Goal: Task Accomplishment & Management: Complete application form

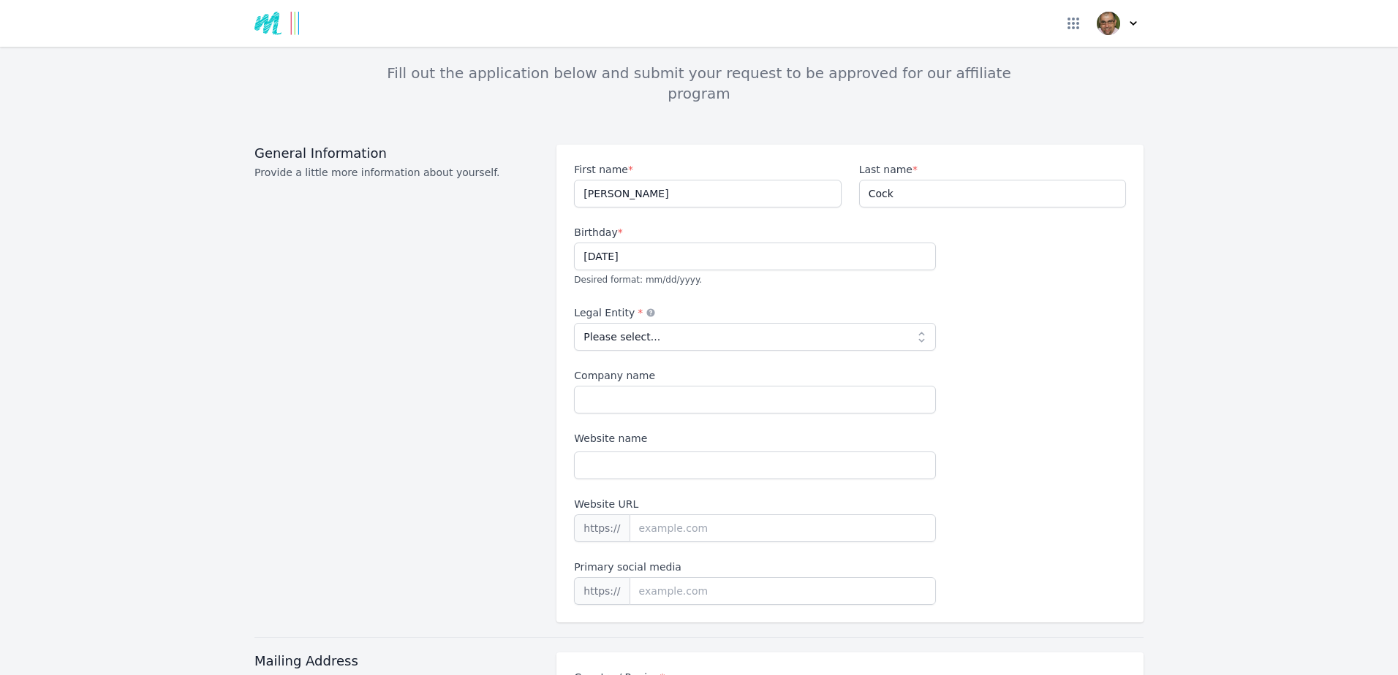
scroll to position [146, 0]
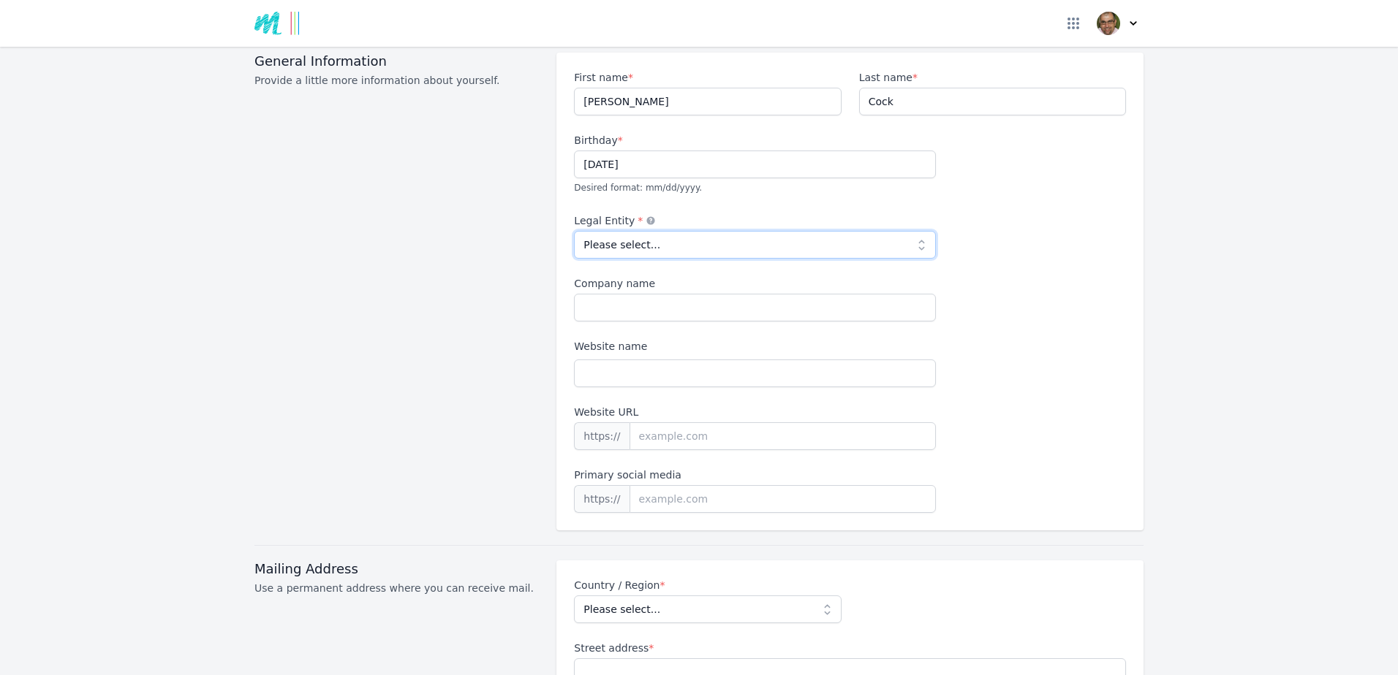
click at [913, 231] on select "Please select... Individual Partnership Corporation Sole Proprietorship Foreign…" at bounding box center [755, 245] width 362 height 28
select select "individual"
click at [574, 231] on select "Please select... Individual Partnership Corporation Sole Proprietorship Foreign…" at bounding box center [755, 245] width 362 height 28
click at [911, 231] on select "Please select... Individual Partnership Corporation Sole Proprietorship Foreign…" at bounding box center [755, 245] width 362 height 28
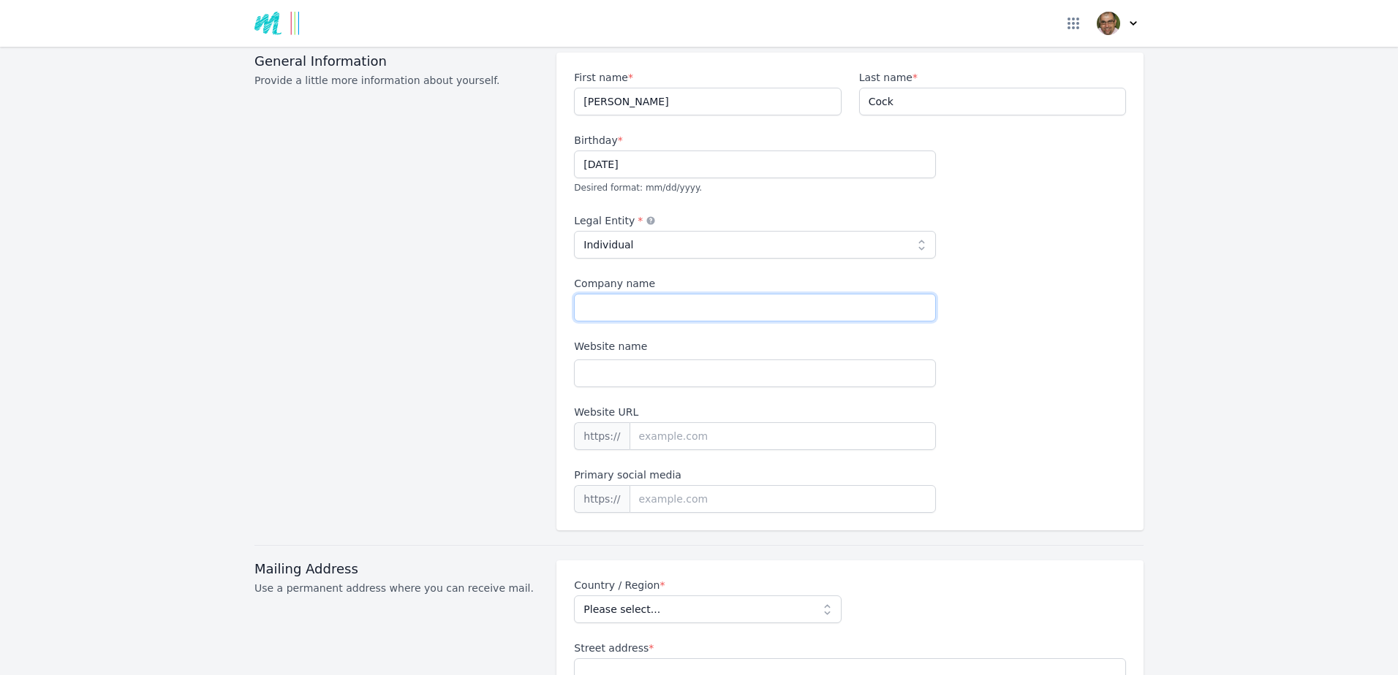
click at [599, 294] on input "Company name" at bounding box center [755, 308] width 362 height 28
type input "Improvement Partner"
click at [591, 360] on input "Website name" at bounding box center [755, 374] width 362 height 28
paste input "[DOMAIN_NAME]"
click at [690, 423] on input "Website URL" at bounding box center [782, 437] width 307 height 28
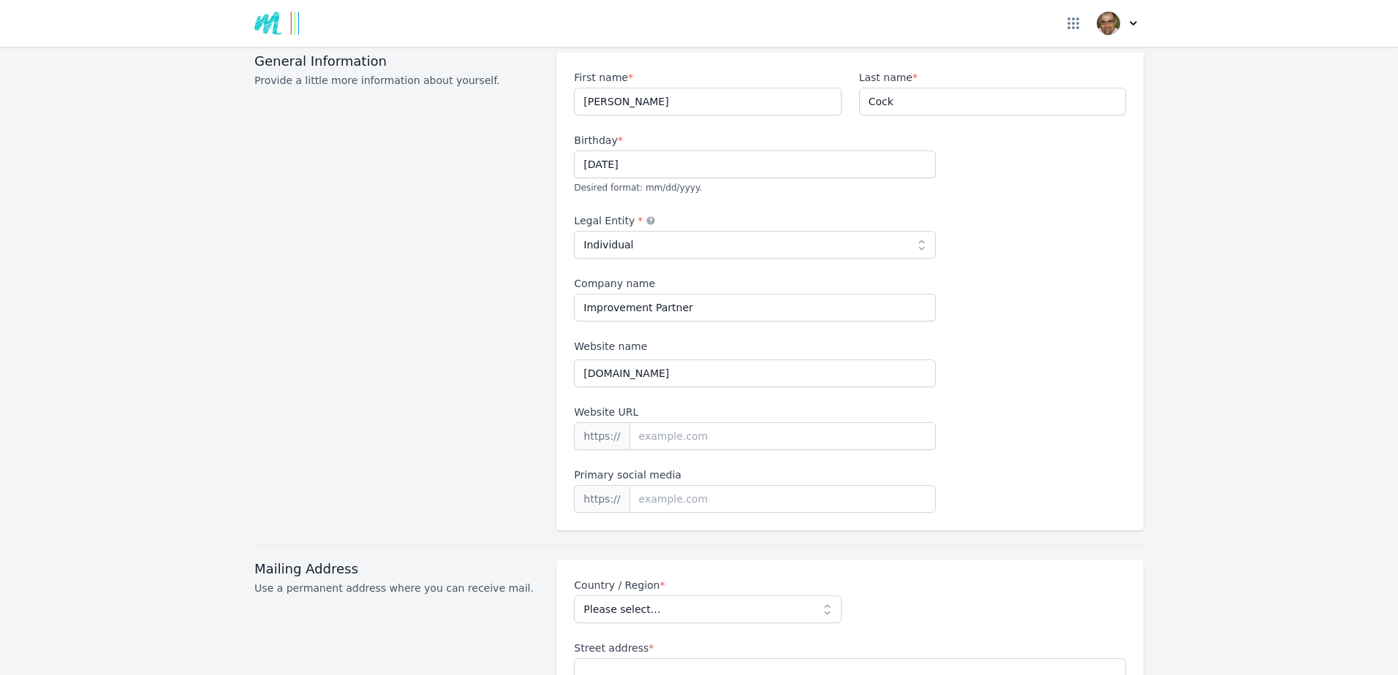
click at [738, 379] on div "First name * [PERSON_NAME] Last name * Cock Birthday * [DEMOGRAPHIC_DATA] Desir…" at bounding box center [850, 291] width 552 height 443
click at [575, 360] on input "[DOMAIN_NAME]" at bounding box center [755, 374] width 362 height 28
drag, startPoint x: 716, startPoint y: 355, endPoint x: 528, endPoint y: 349, distance: 188.7
click at [528, 349] on div "General Information Provide a little more information about yourself. First nam…" at bounding box center [698, 292] width 889 height 478
paste input "[URL][DOMAIN_NAME]"
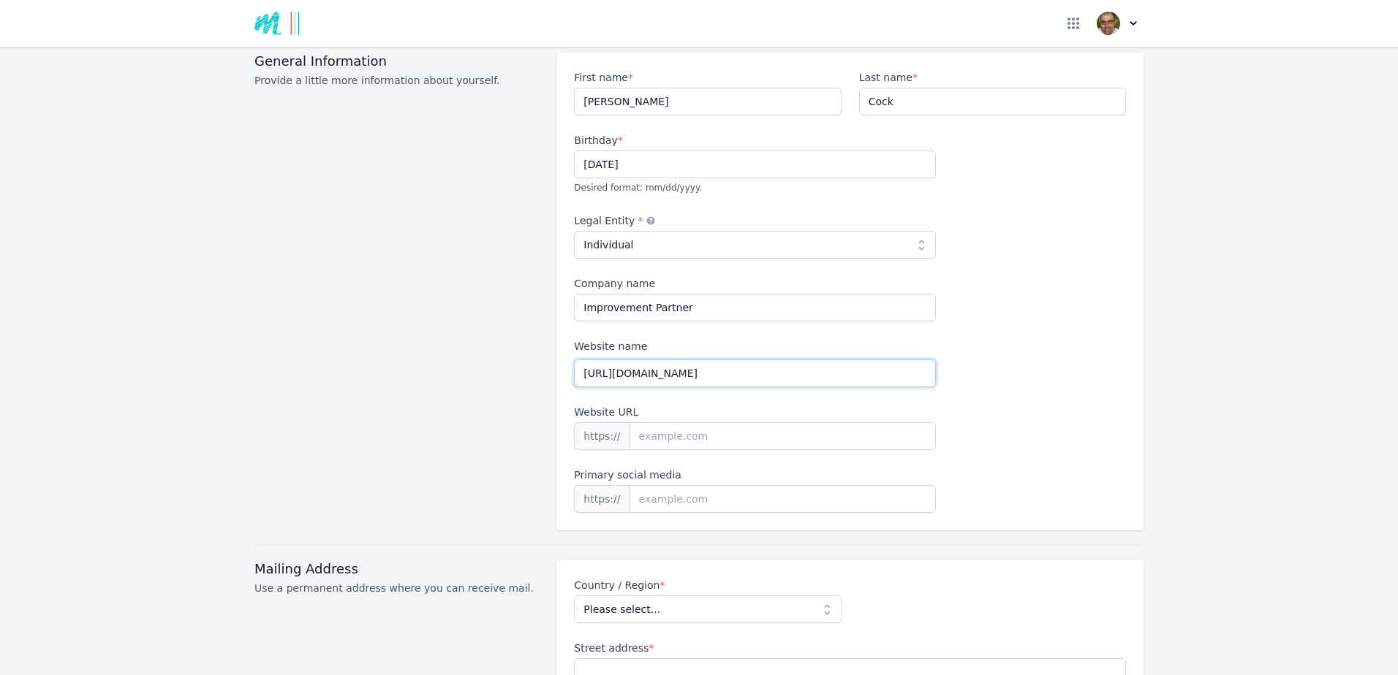
type input "[URL][DOMAIN_NAME]"
click at [1072, 395] on div "First name * [PERSON_NAME] Last name * Cock Birthday * [DEMOGRAPHIC_DATA] Desir…" at bounding box center [850, 291] width 552 height 443
click at [730, 423] on input "Website URL" at bounding box center [782, 437] width 307 height 28
paste input "[URL][DOMAIN_NAME]"
type input "[URL][DOMAIN_NAME]"
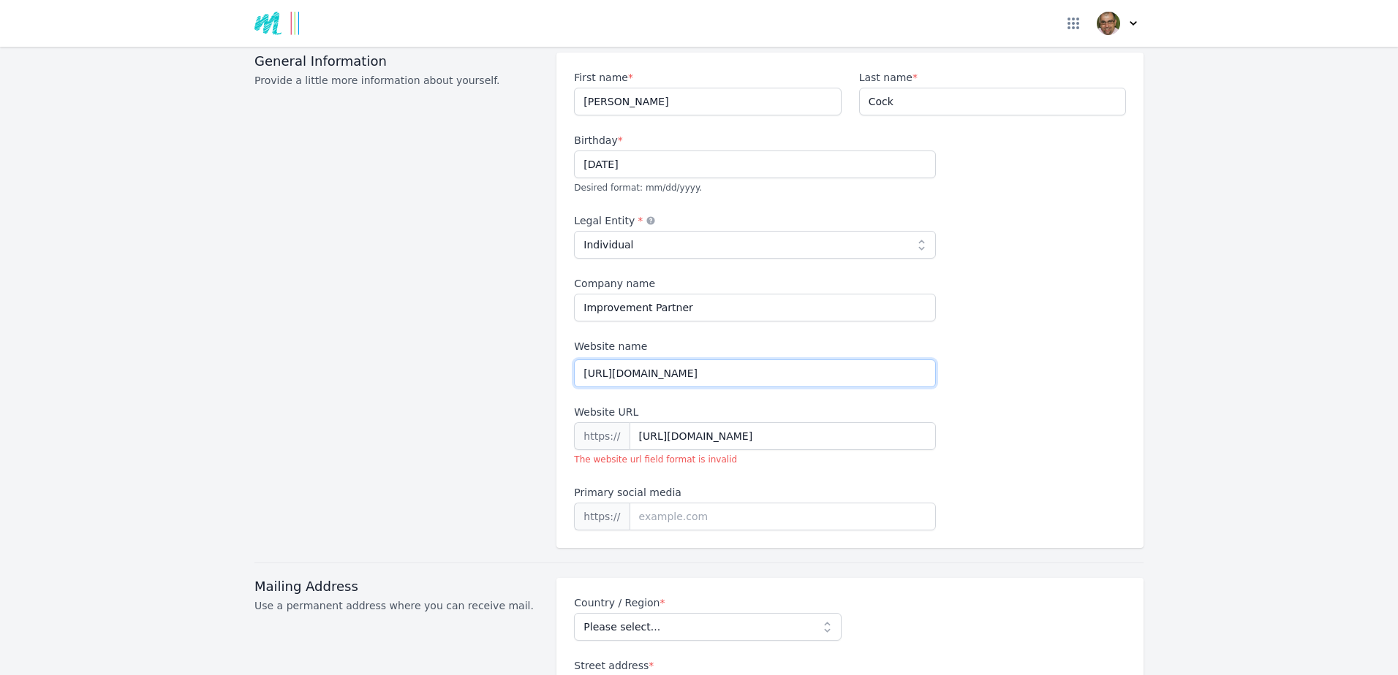
drag, startPoint x: 458, startPoint y: 348, endPoint x: 386, endPoint y: 349, distance: 71.7
click at [386, 349] on div "General Information Provide a little more information about yourself. First nam…" at bounding box center [698, 301] width 889 height 496
type input "Improvement Partner"
drag, startPoint x: 673, startPoint y: 289, endPoint x: 494, endPoint y: 277, distance: 179.5
click at [494, 277] on div "General Information Provide a little more information about yourself. First nam…" at bounding box center [698, 301] width 889 height 496
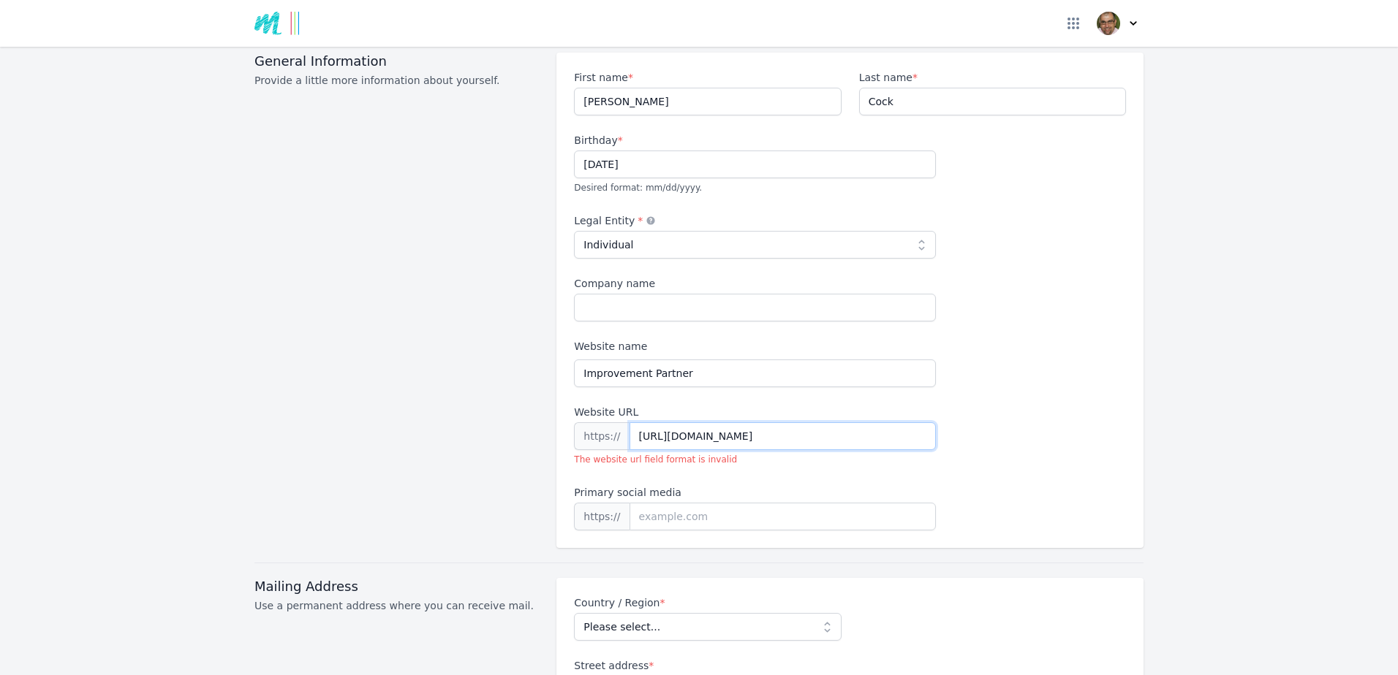
click at [872, 423] on input "[URL][DOMAIN_NAME]" at bounding box center [782, 437] width 307 height 28
drag, startPoint x: 662, startPoint y: 414, endPoint x: 607, endPoint y: 412, distance: 55.6
click at [607, 423] on div "https:// [URL][DOMAIN_NAME]" at bounding box center [755, 437] width 362 height 28
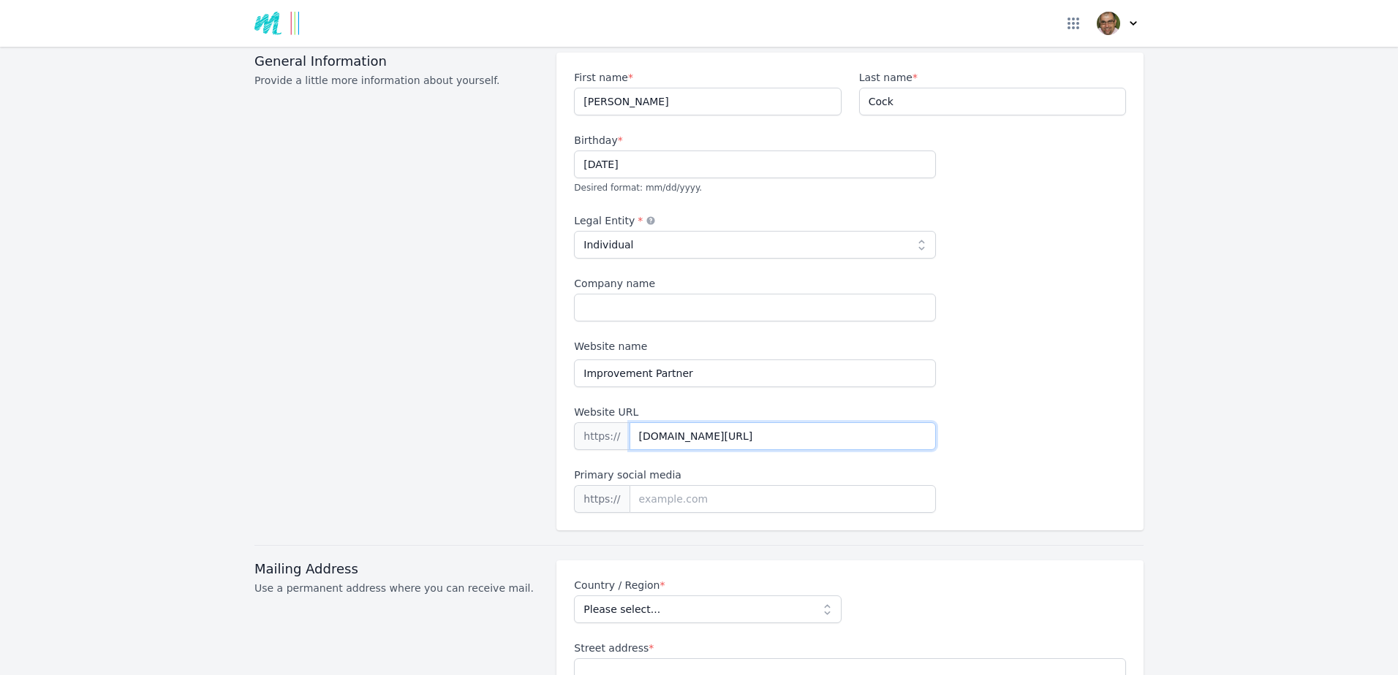
type input "[DOMAIN_NAME][URL]"
click at [959, 416] on div "First name * [PERSON_NAME] Last name * Cock Birthday * [DEMOGRAPHIC_DATA] Desir…" at bounding box center [850, 291] width 552 height 443
click at [694, 485] on input at bounding box center [782, 499] width 307 height 28
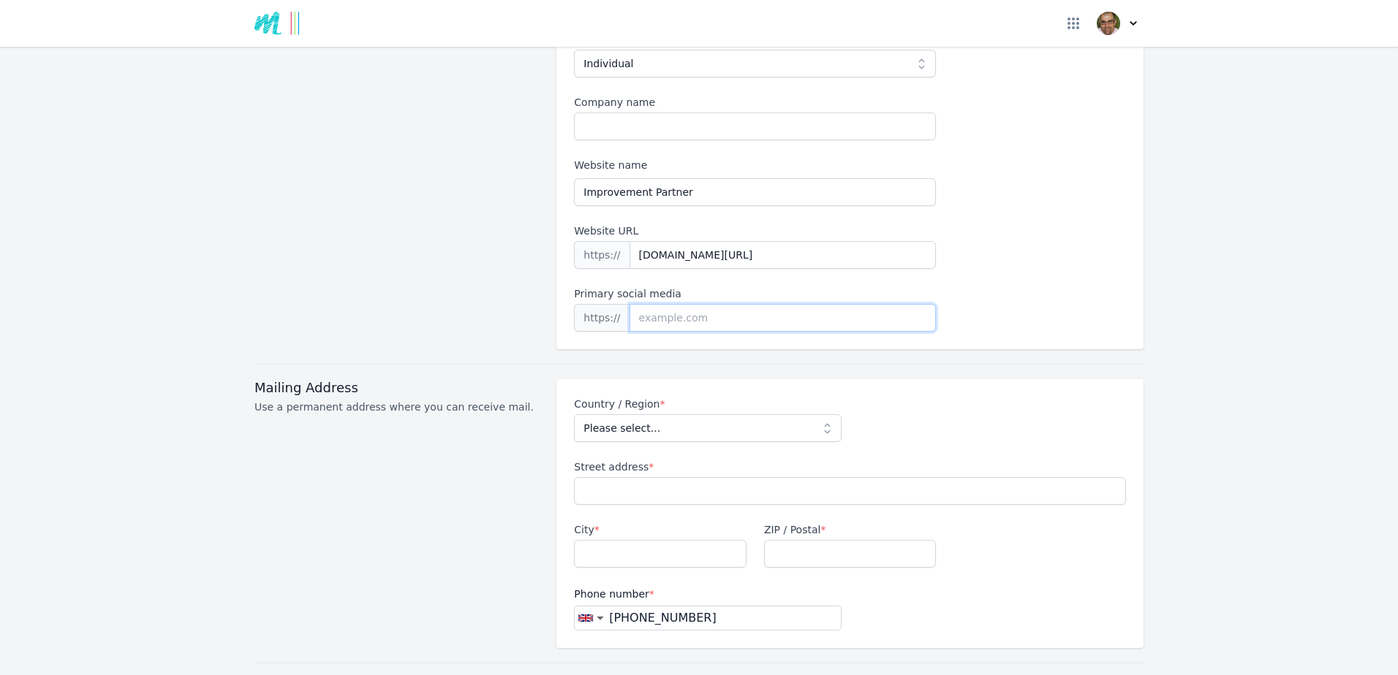
scroll to position [366, 0]
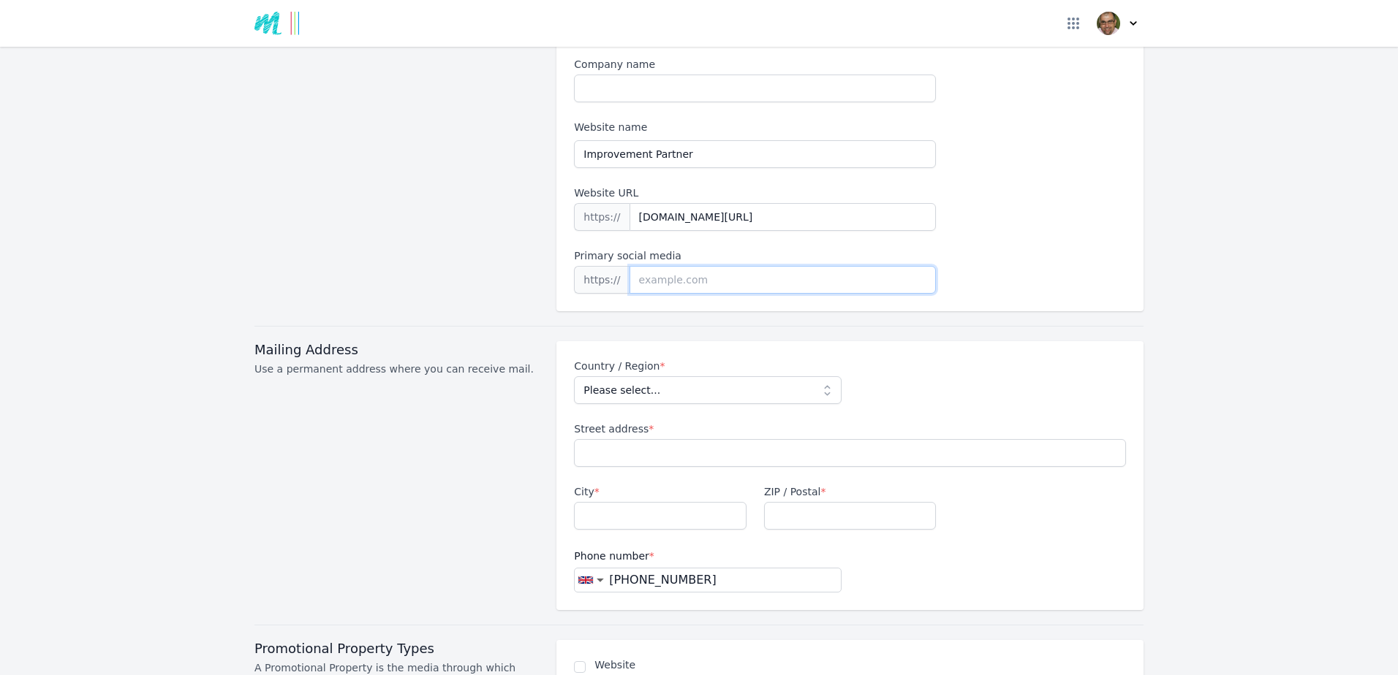
paste input "[DOMAIN_NAME]"
type input "[DOMAIN_NAME]"
click at [998, 250] on div "First name * [PERSON_NAME] Last name * Cock Birthday * [DEMOGRAPHIC_DATA] Desir…" at bounding box center [850, 72] width 552 height 443
click at [822, 376] on select "Please select... [GEOGRAPHIC_DATA] [GEOGRAPHIC_DATA] [GEOGRAPHIC_DATA] [US_STAT…" at bounding box center [707, 390] width 267 height 28
select select "GB"
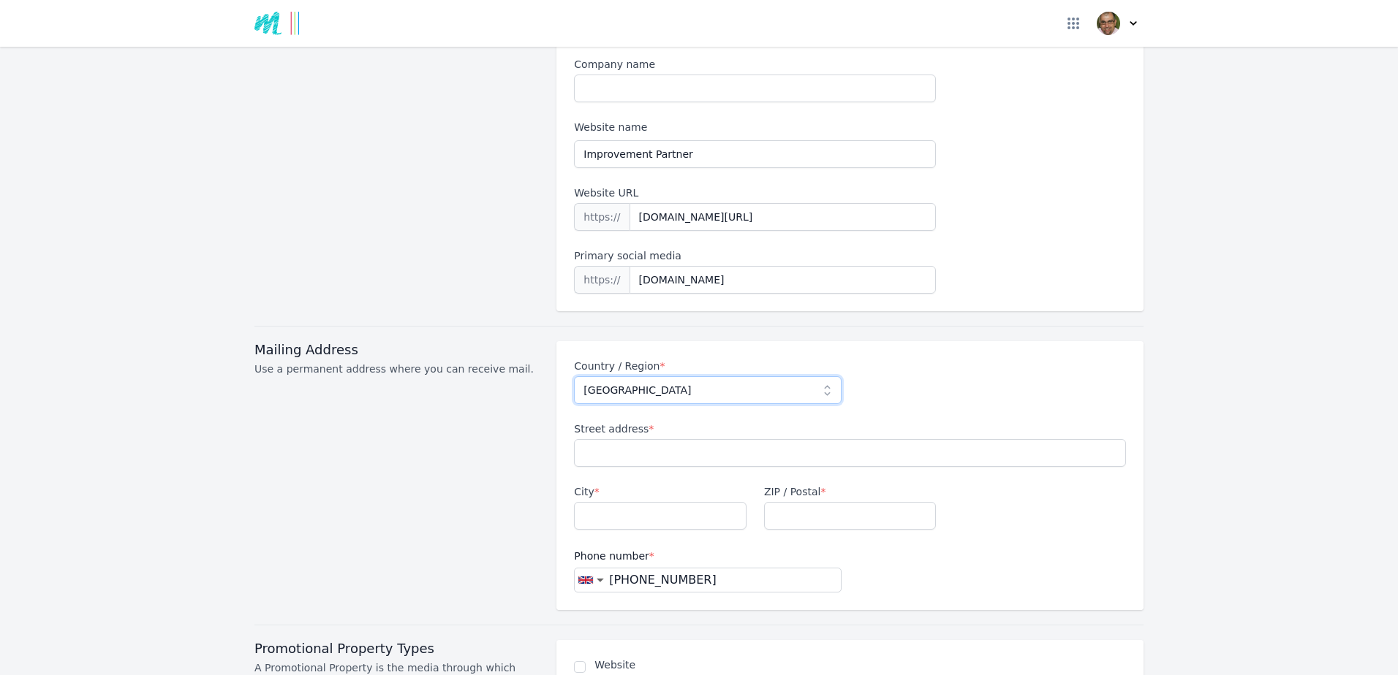
click at [574, 376] on select "Please select... [GEOGRAPHIC_DATA] [GEOGRAPHIC_DATA] [GEOGRAPHIC_DATA] [US_STAT…" at bounding box center [707, 390] width 267 height 28
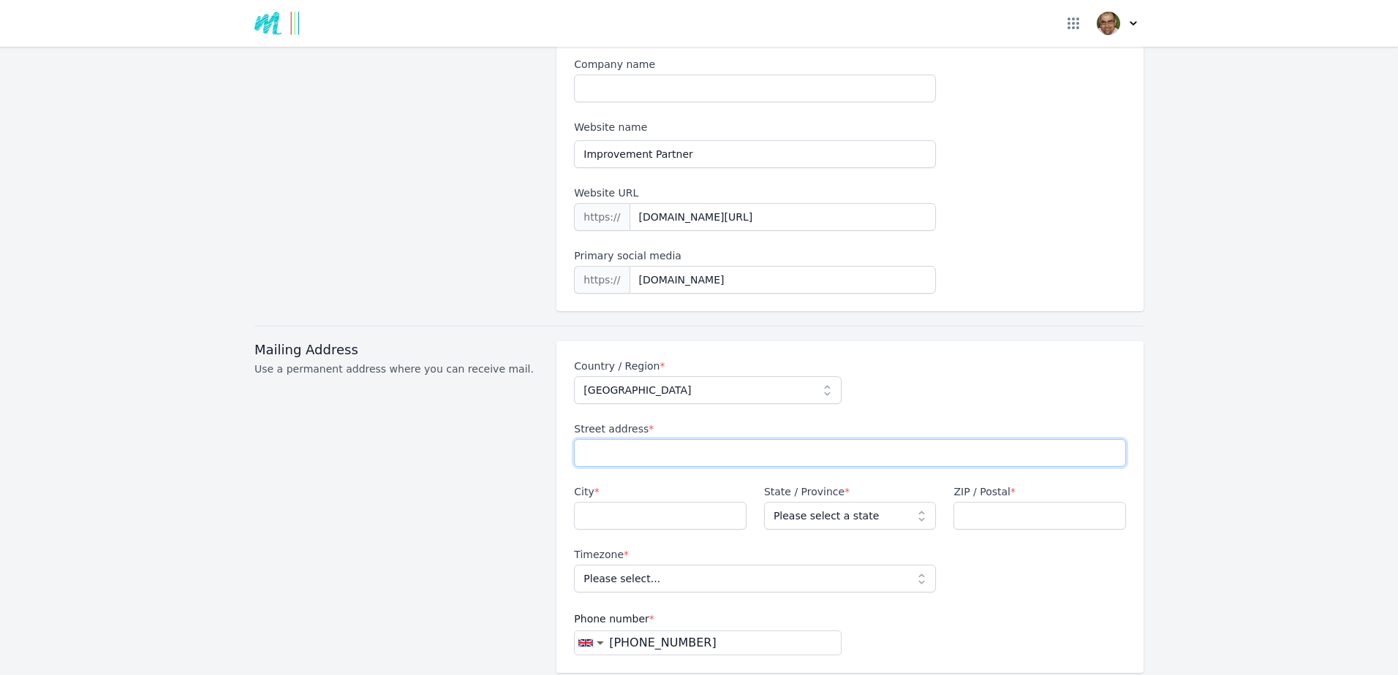
click at [644, 439] on input "Street address *" at bounding box center [850, 453] width 552 height 28
type input "[STREET_ADDRESS]"
click at [622, 502] on input "City *" at bounding box center [660, 516] width 173 height 28
type input "Droitwich"
click at [908, 502] on select "Please select a state [GEOGRAPHIC_DATA] [GEOGRAPHIC_DATA] [GEOGRAPHIC_DATA] [GE…" at bounding box center [850, 516] width 173 height 28
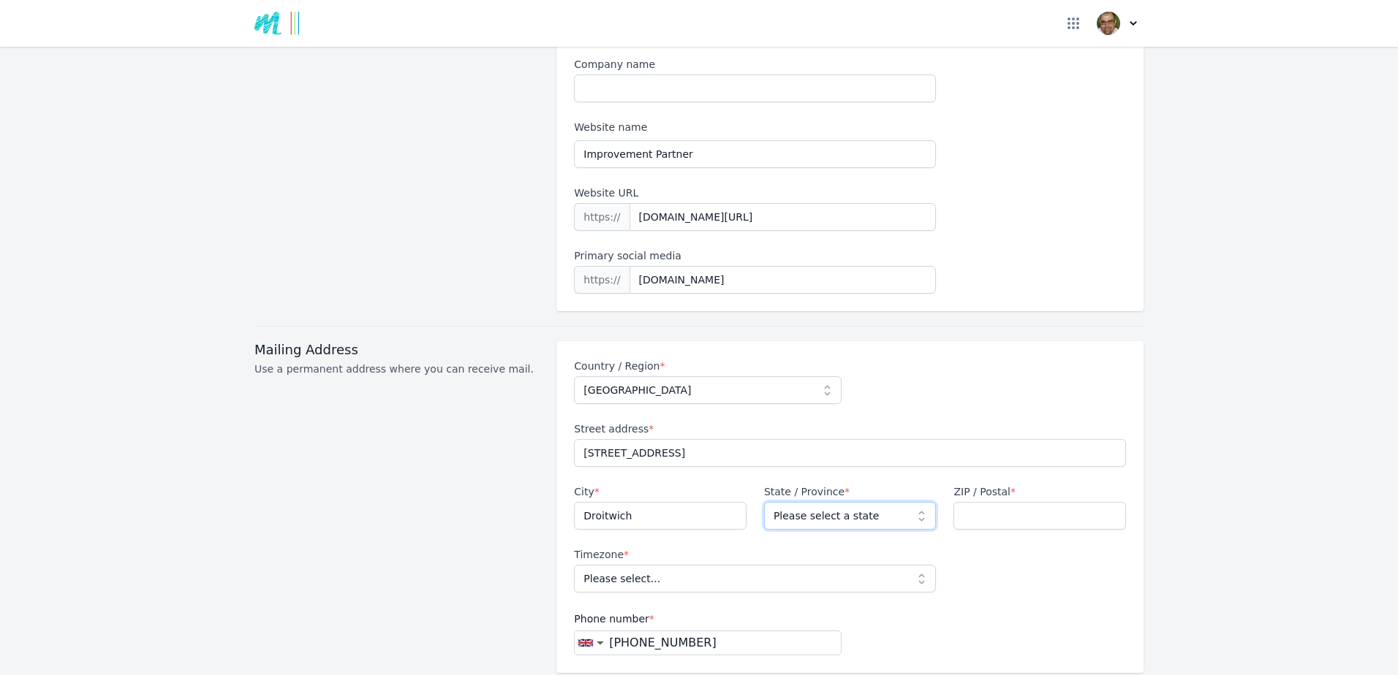
select select "WOR"
click at [764, 502] on select "Please select a state [GEOGRAPHIC_DATA] [GEOGRAPHIC_DATA] [GEOGRAPHIC_DATA] [GE…" at bounding box center [850, 516] width 173 height 28
click at [1018, 502] on input "ZIP / Postal *" at bounding box center [1039, 516] width 173 height 28
type input "R"
type input "WR9 9HN"
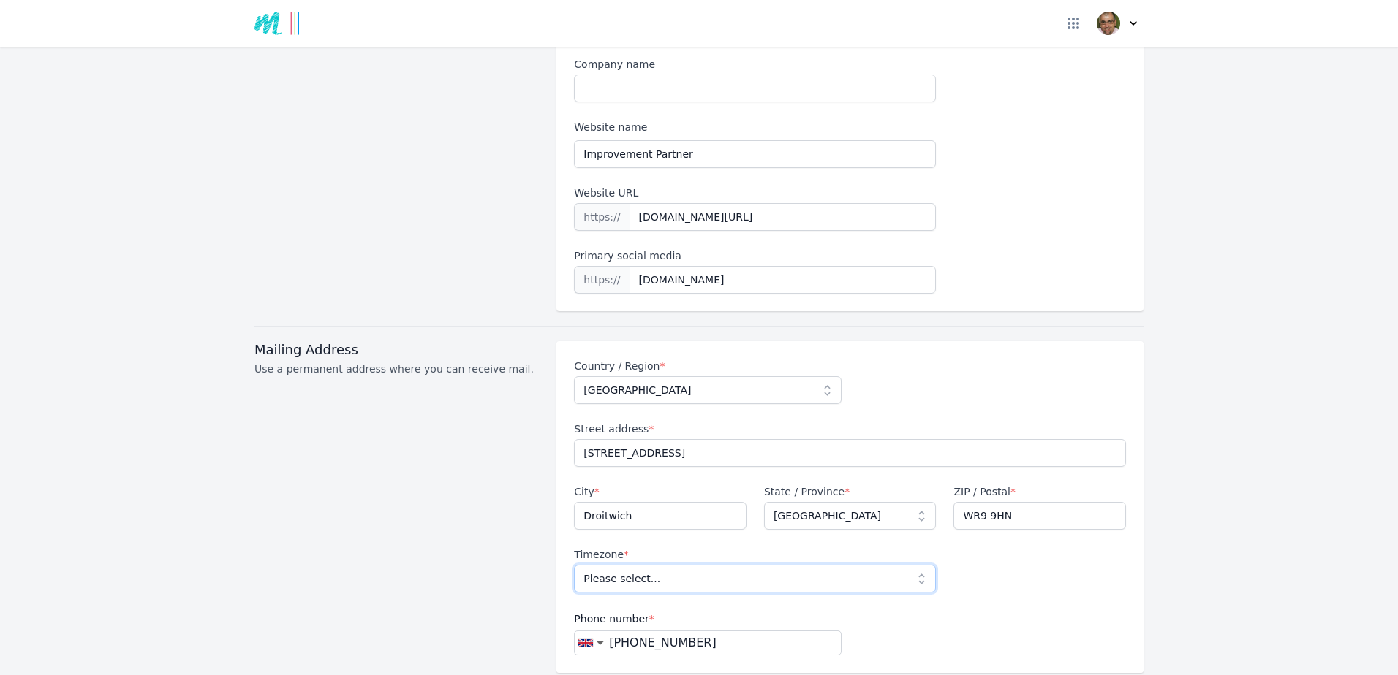
click at [920, 565] on select "Please select... [GEOGRAPHIC_DATA]/[GEOGRAPHIC_DATA]" at bounding box center [755, 579] width 362 height 28
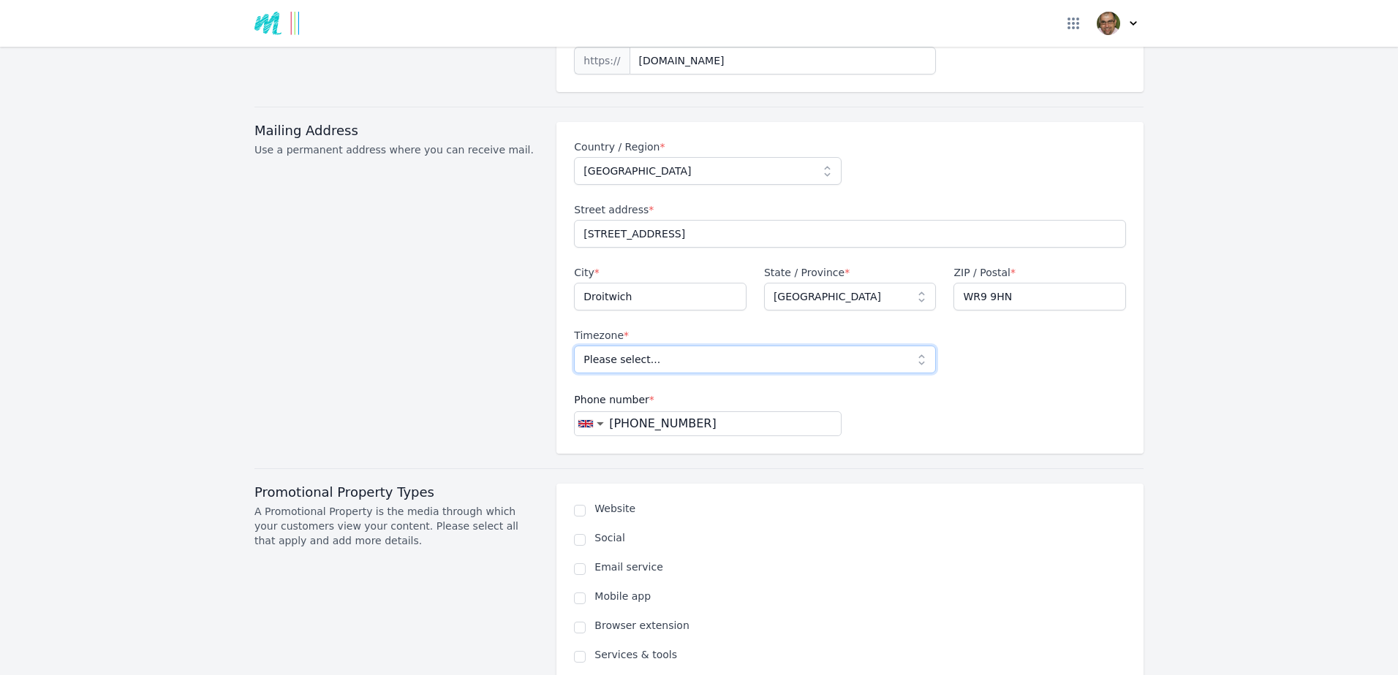
click at [915, 346] on select "Please select... [GEOGRAPHIC_DATA]/[GEOGRAPHIC_DATA]" at bounding box center [755, 360] width 362 height 28
select select "Europe/[GEOGRAPHIC_DATA]"
click at [574, 346] on select "Please select... [GEOGRAPHIC_DATA]/[GEOGRAPHIC_DATA]" at bounding box center [755, 360] width 362 height 28
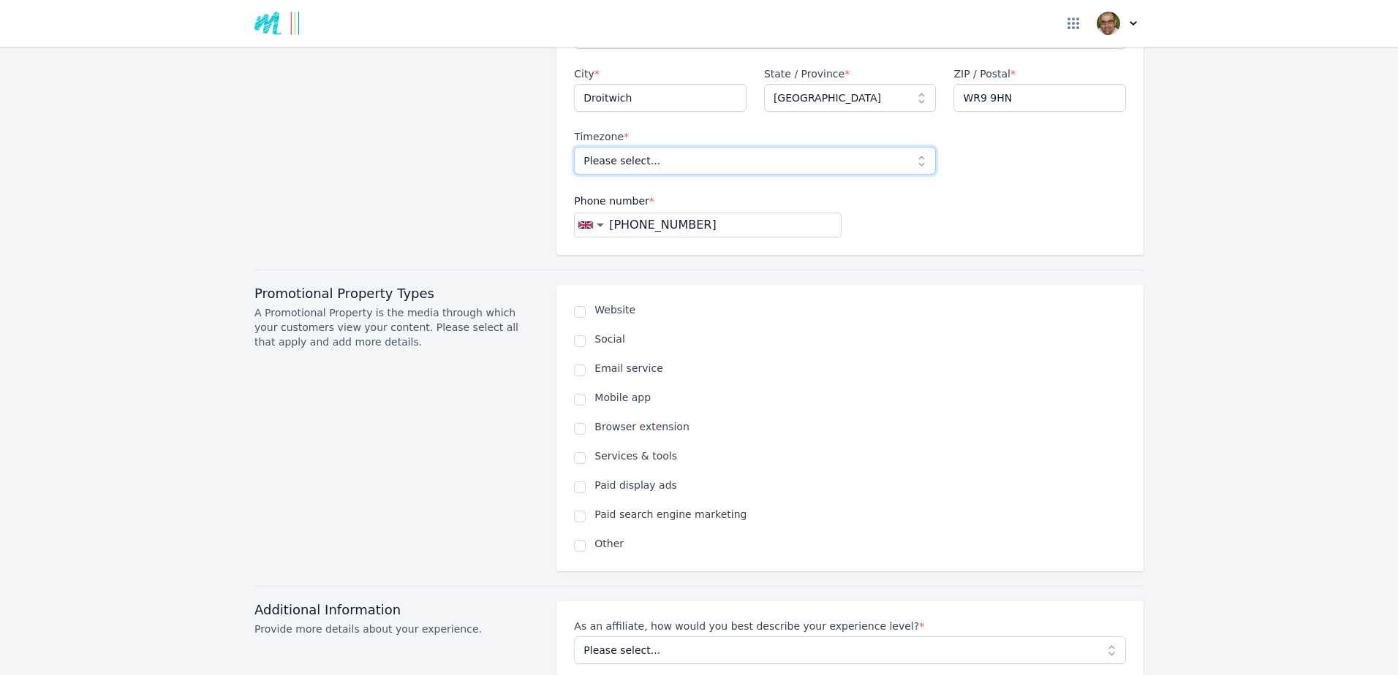
scroll to position [804, 0]
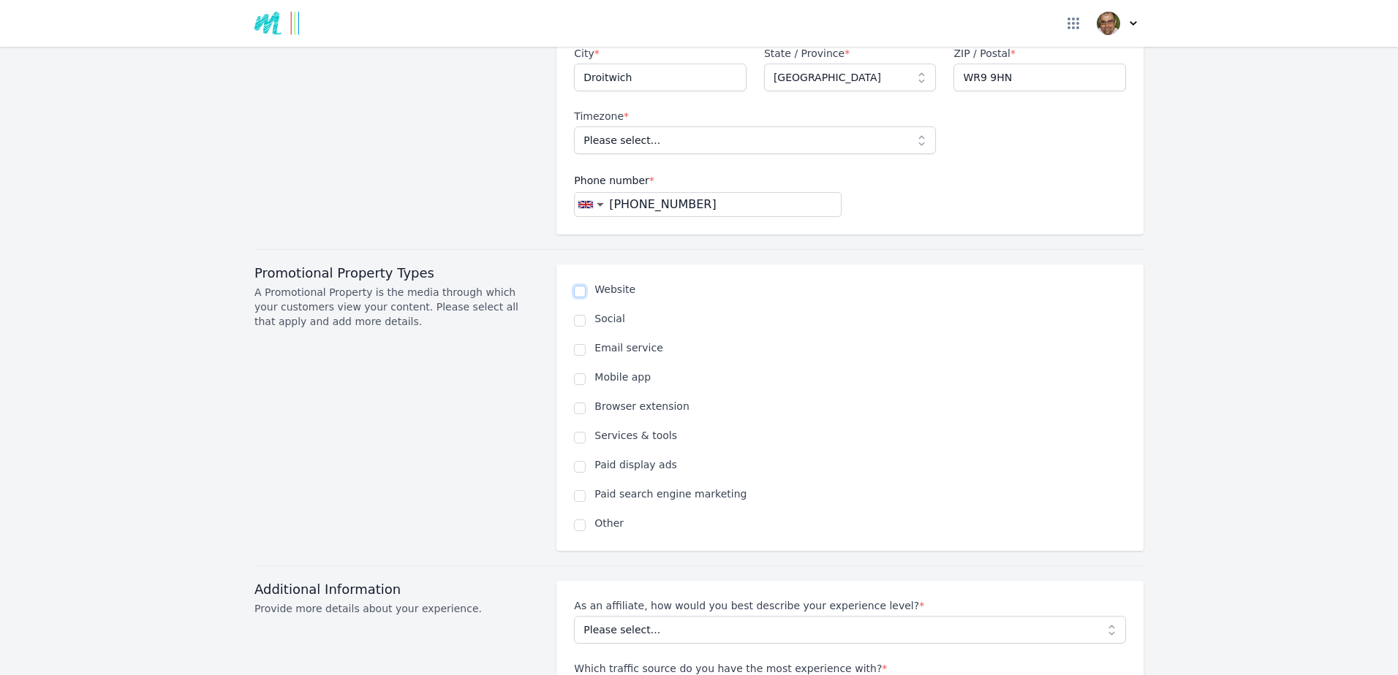
click at [575, 286] on input "checkbox" at bounding box center [580, 292] width 12 height 12
checkbox input "true"
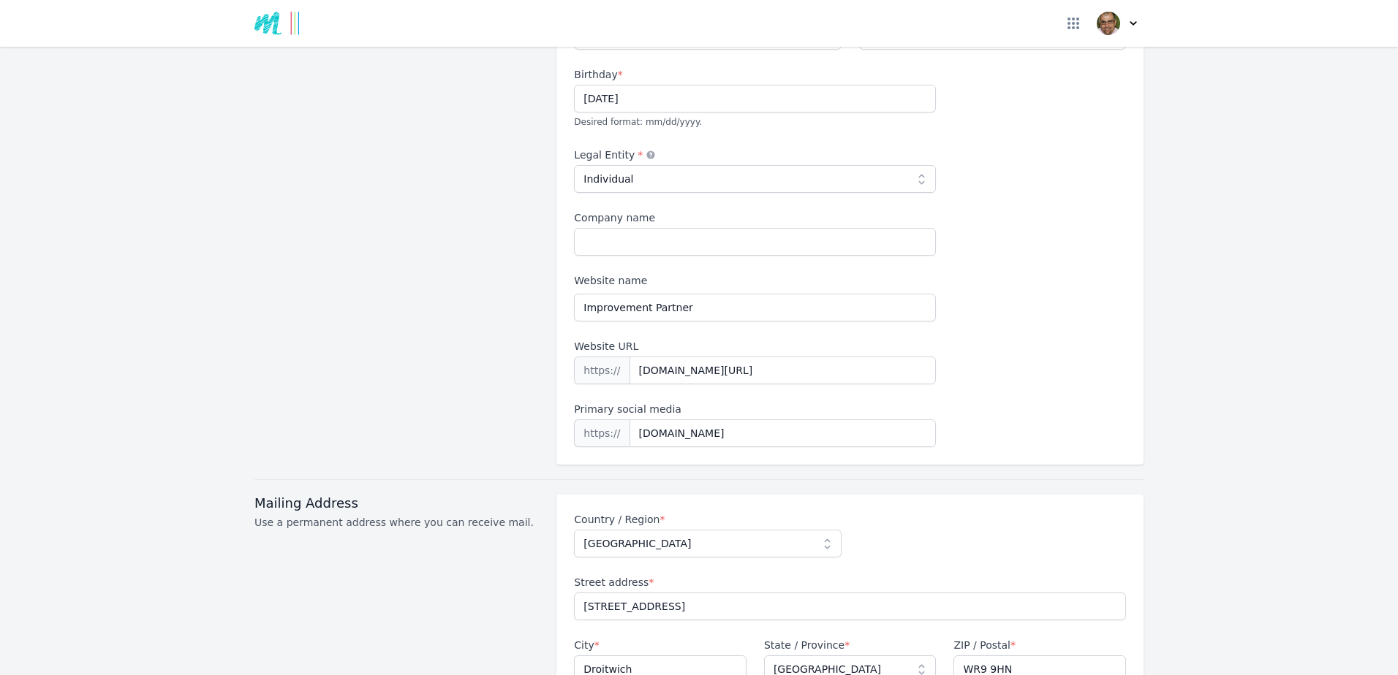
scroll to position [219, 0]
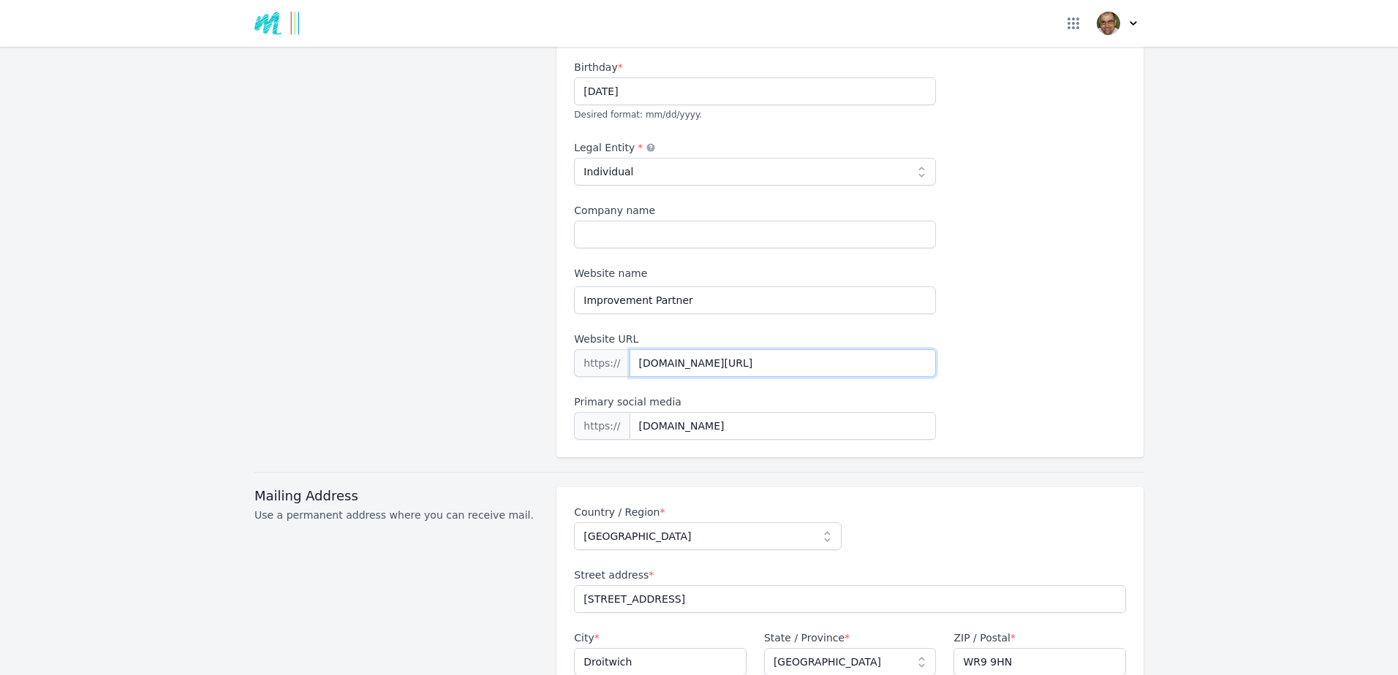
drag, startPoint x: 772, startPoint y: 347, endPoint x: 606, endPoint y: 333, distance: 166.5
click at [606, 349] on div "https:// [DOMAIN_NAME][URL]" at bounding box center [755, 363] width 362 height 28
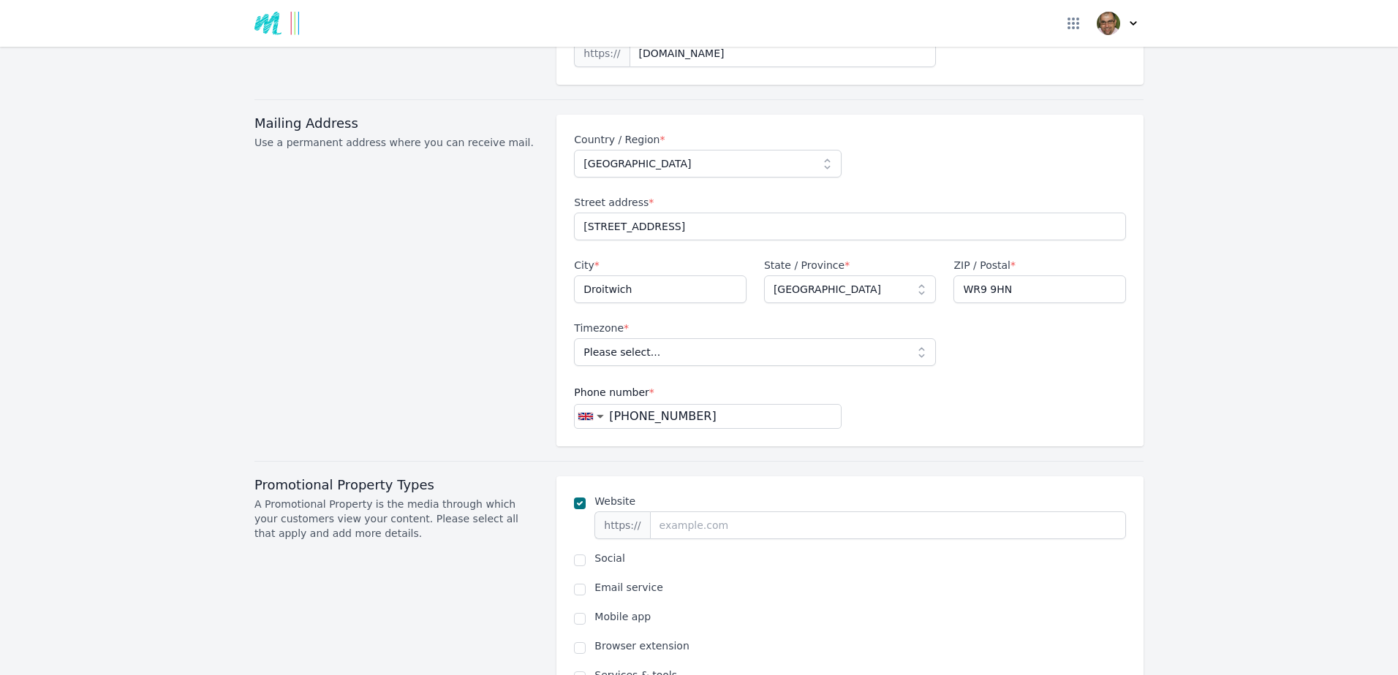
scroll to position [585, 0]
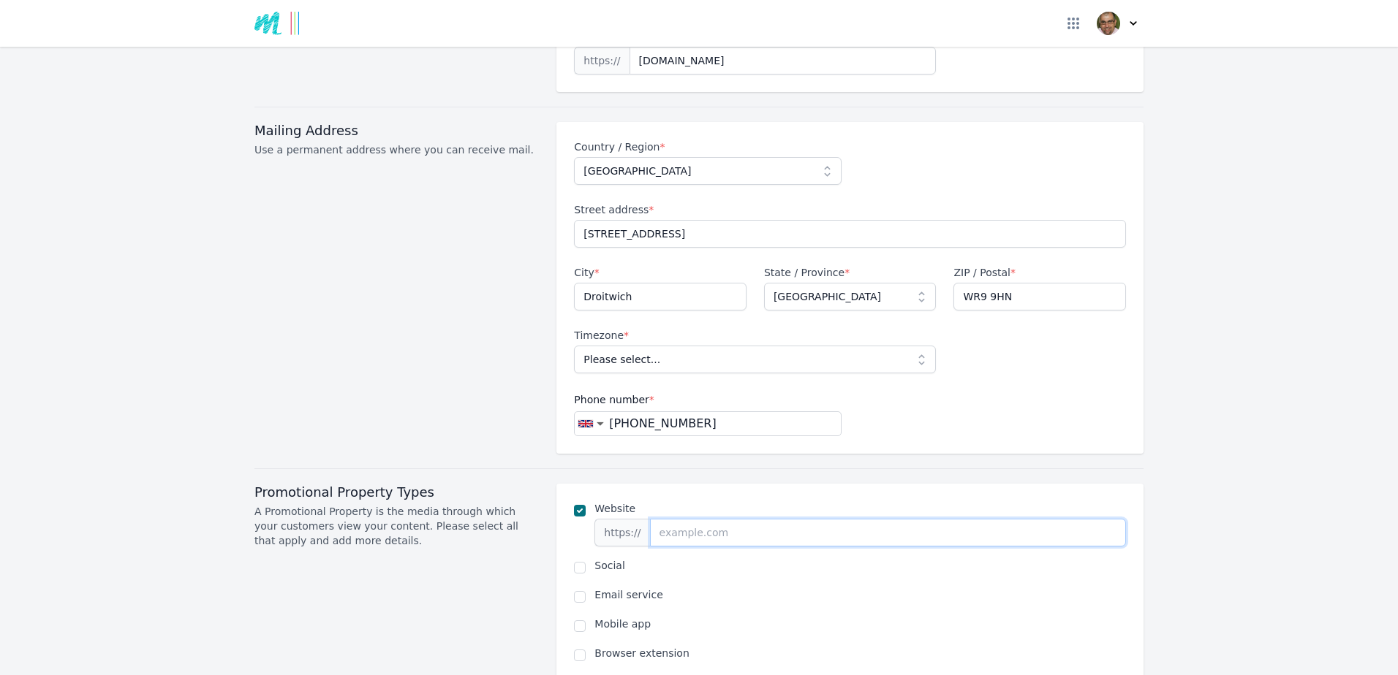
click at [659, 519] on input "url" at bounding box center [888, 533] width 476 height 28
paste input "[DOMAIN_NAME][URL]"
type input "[DOMAIN_NAME][URL]"
click at [794, 591] on div "Website https:// [DOMAIN_NAME][URL] Social Email service Mobile app Browser ext…" at bounding box center [850, 640] width 552 height 279
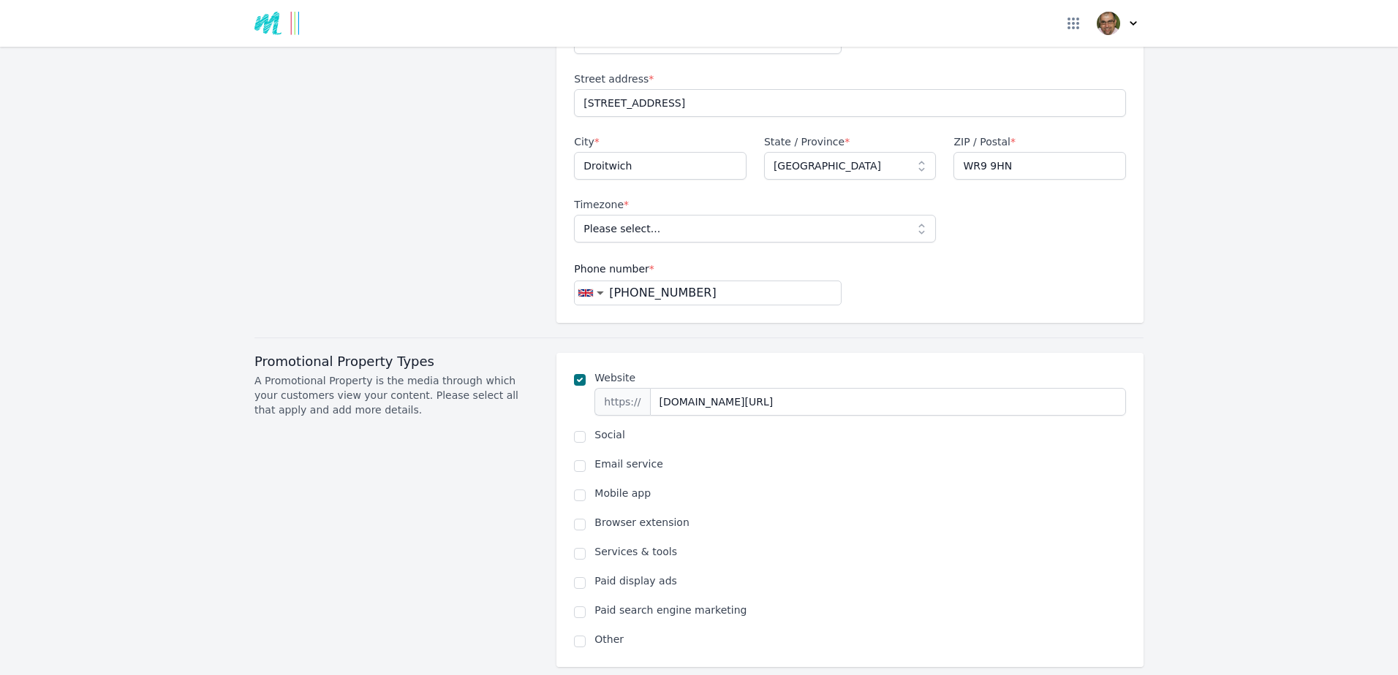
scroll to position [804, 0]
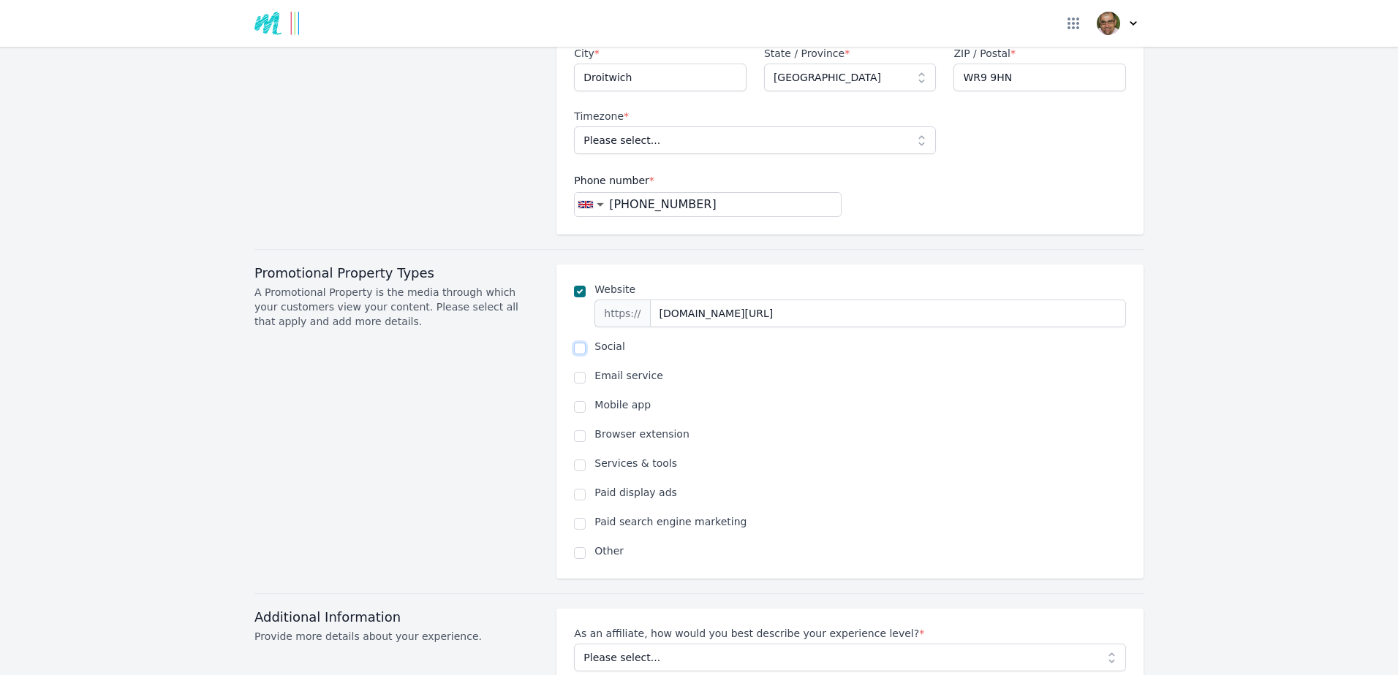
click at [575, 343] on input "checkbox" at bounding box center [580, 349] width 12 height 12
checkbox input "true"
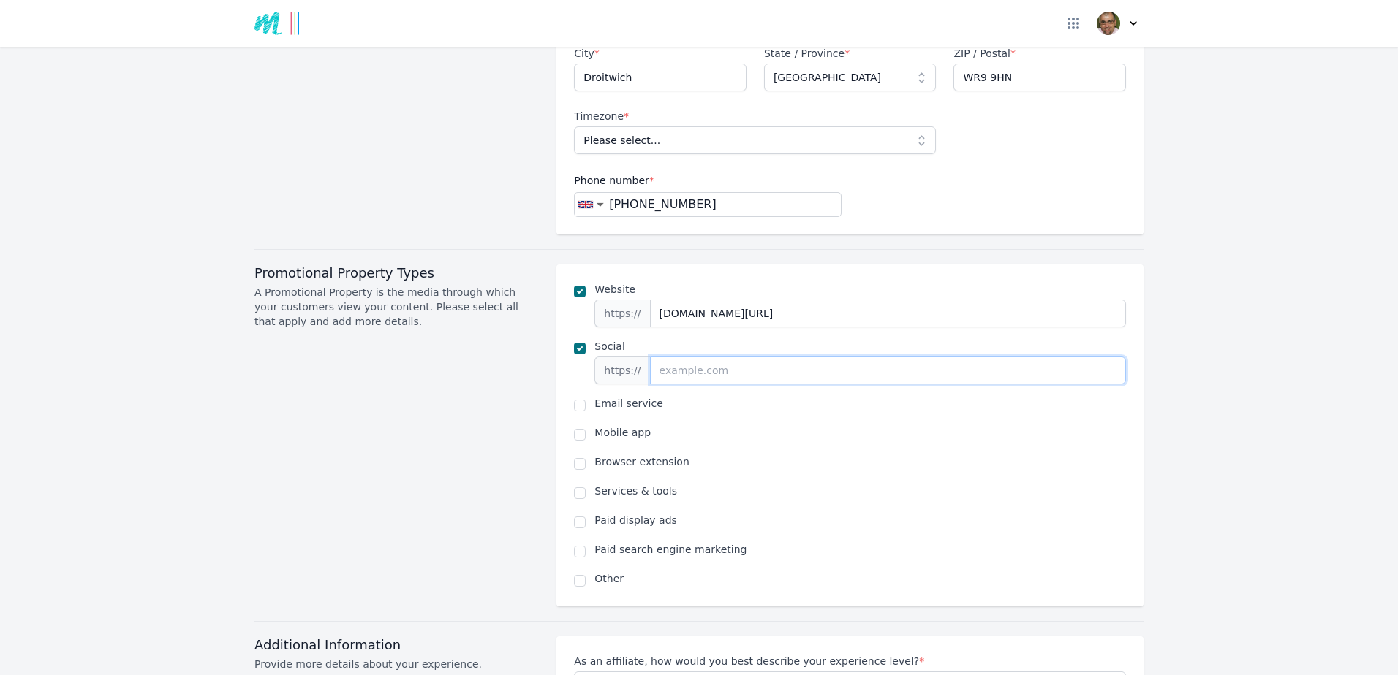
click at [664, 357] on input "url" at bounding box center [888, 371] width 476 height 28
click at [660, 357] on input "[DOMAIN_NAME]" at bounding box center [888, 371] width 476 height 28
type input "[DOMAIN_NAME]"
click at [889, 484] on label "Services & tools" at bounding box center [859, 491] width 531 height 15
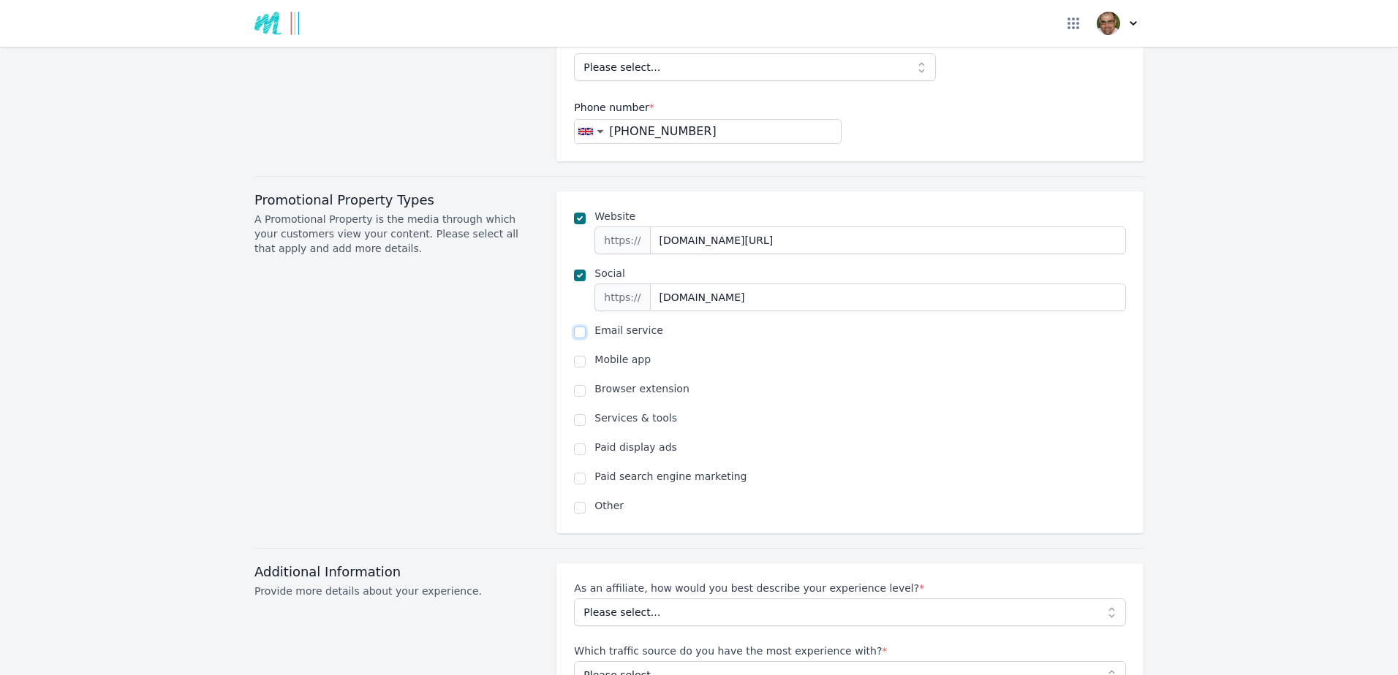
click at [574, 327] on input "checkbox" at bounding box center [580, 333] width 12 height 12
checkbox input "true"
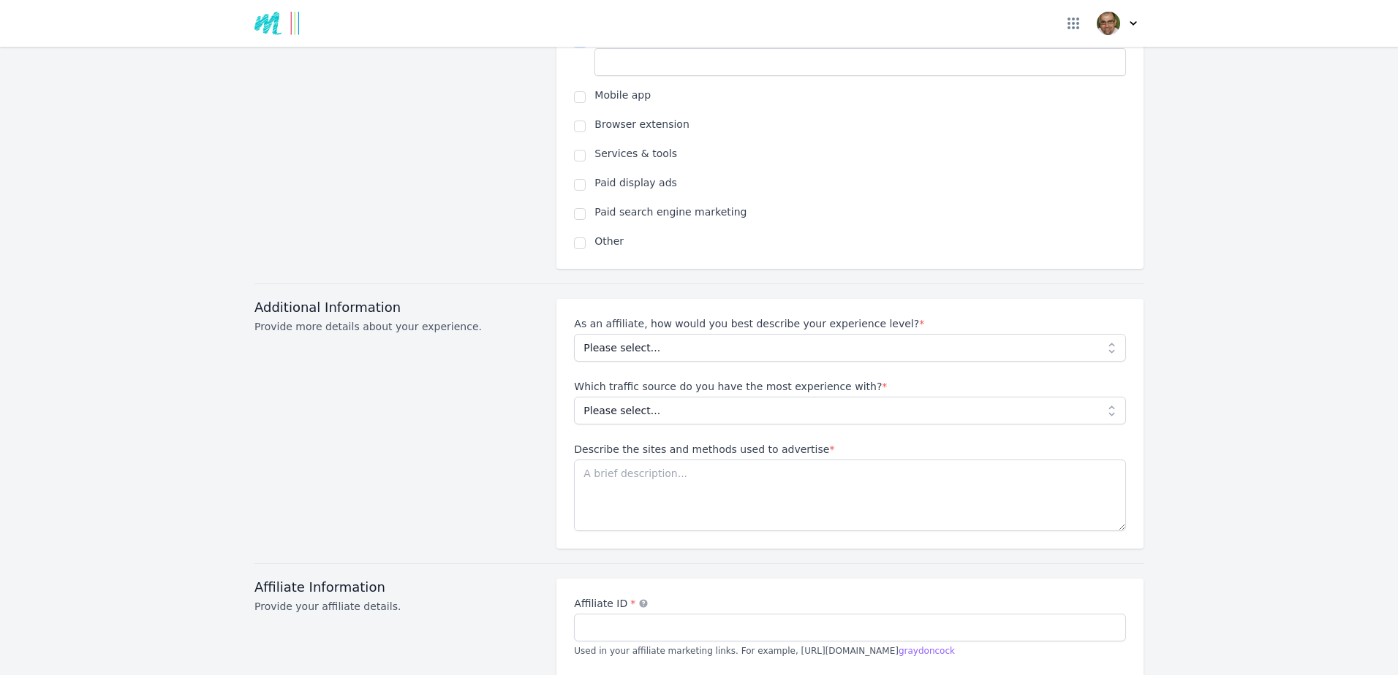
scroll to position [1243, 0]
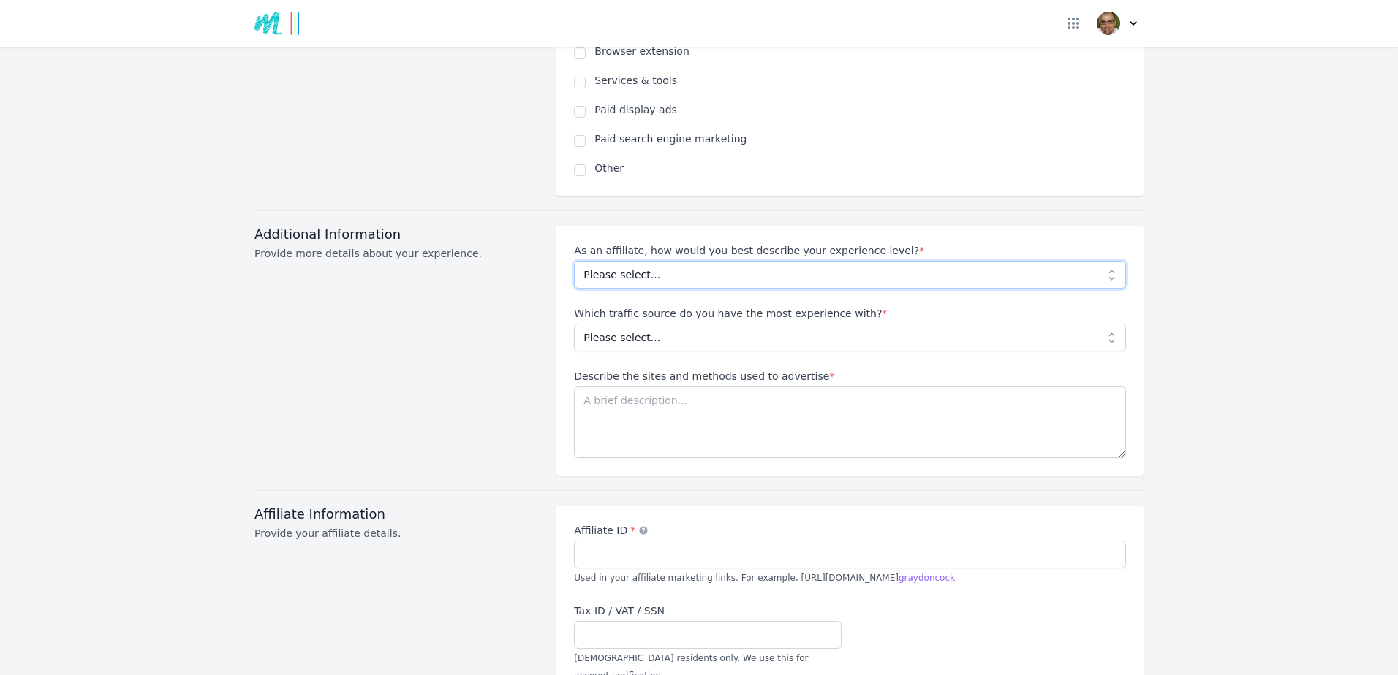
click at [1104, 261] on select "Please select... Beginner Intermediate Expert" at bounding box center [850, 275] width 552 height 28
select select "Beginner"
click at [574, 261] on select "Please select... Beginner Intermediate Expert" at bounding box center [850, 275] width 552 height 28
click at [1103, 324] on select "Please select... No experience Social media Pay per click Media buying Organic …" at bounding box center [850, 338] width 552 height 28
select select "Social media"
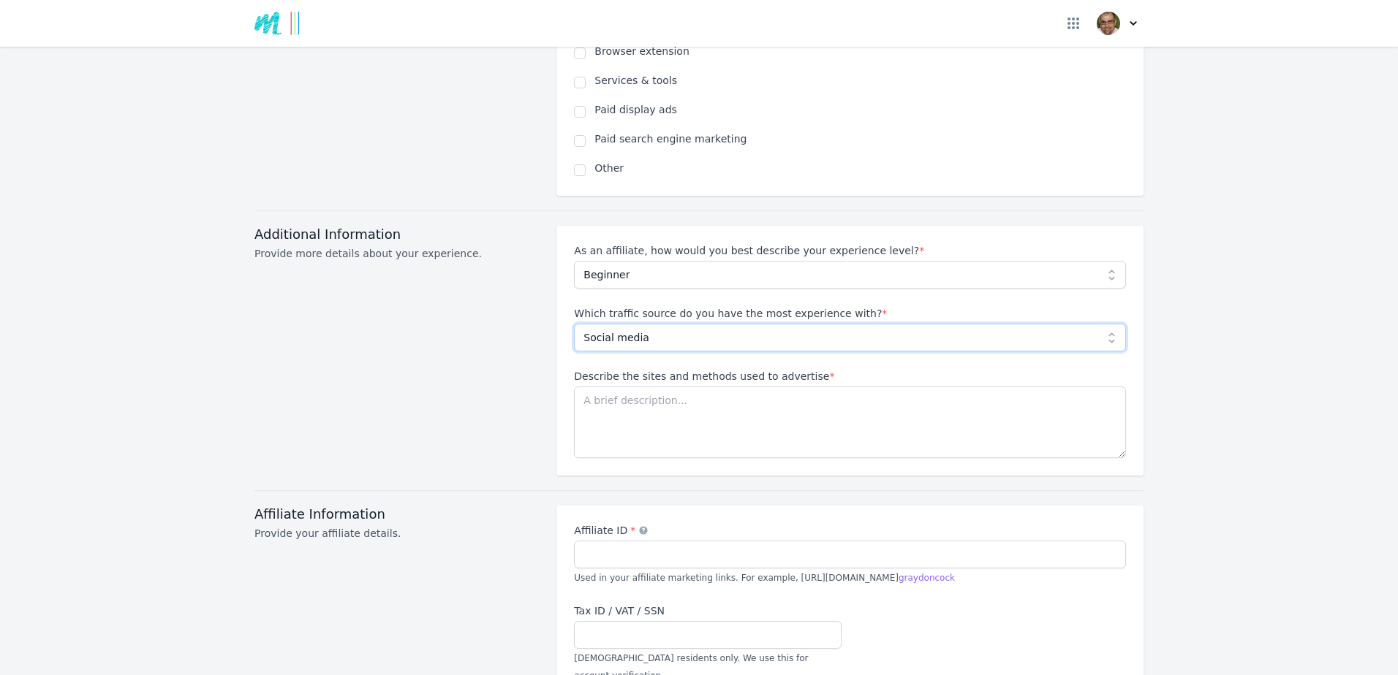
click at [574, 324] on select "Please select... No experience Social media Pay per click Media buying Organic …" at bounding box center [850, 338] width 552 height 28
click at [679, 387] on textarea "Describe the sites and methods used to advertise *" at bounding box center [850, 423] width 552 height 72
click at [1105, 324] on select "Please select... No experience Social media Pay per click Media buying Organic …" at bounding box center [850, 338] width 552 height 28
drag, startPoint x: 846, startPoint y: 383, endPoint x: 298, endPoint y: 464, distance: 554.2
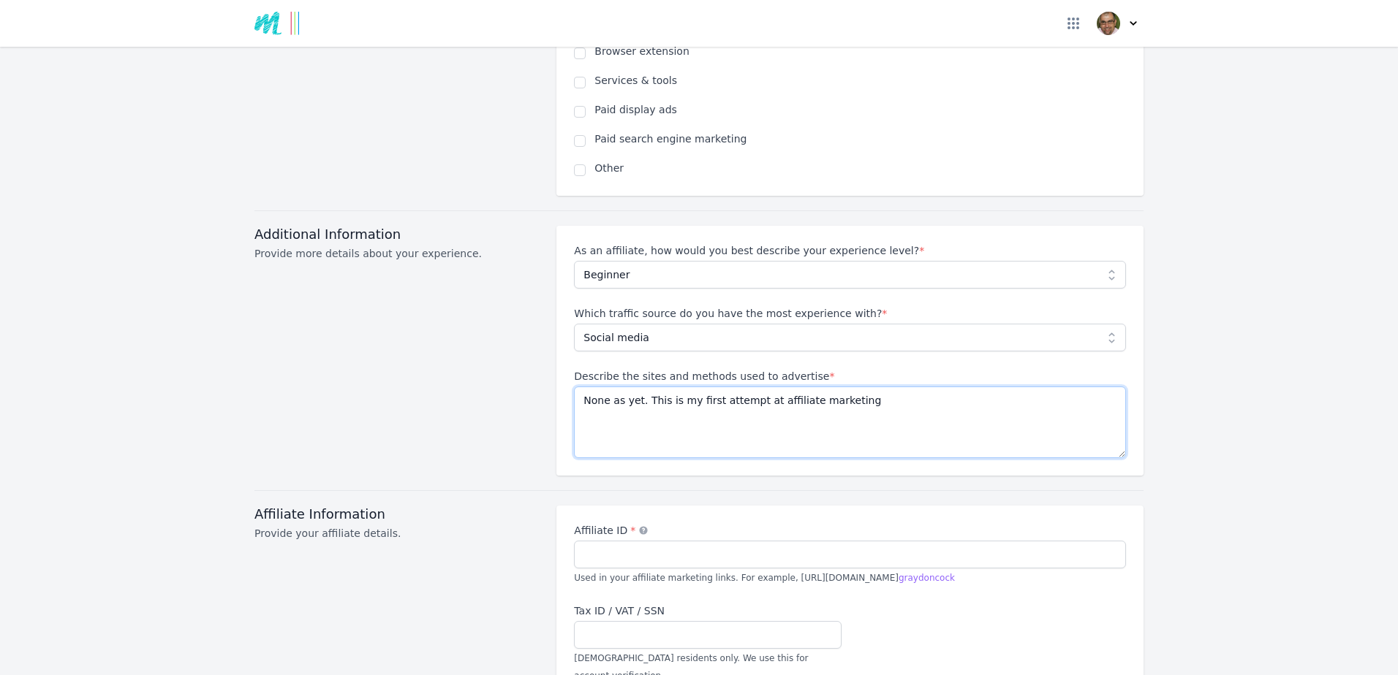
click at [442, 370] on div "Additional Information Provide more details about your experience. As an affili…" at bounding box center [698, 351] width 889 height 250
click at [739, 387] on textarea "I have an Etsy store and have used Ebay and Facebook Marketplace" at bounding box center [850, 423] width 552 height 72
click at [897, 419] on textarea "I have an Etsy store and have used E-bay and Facebook Marketplace" at bounding box center [850, 423] width 552 height 72
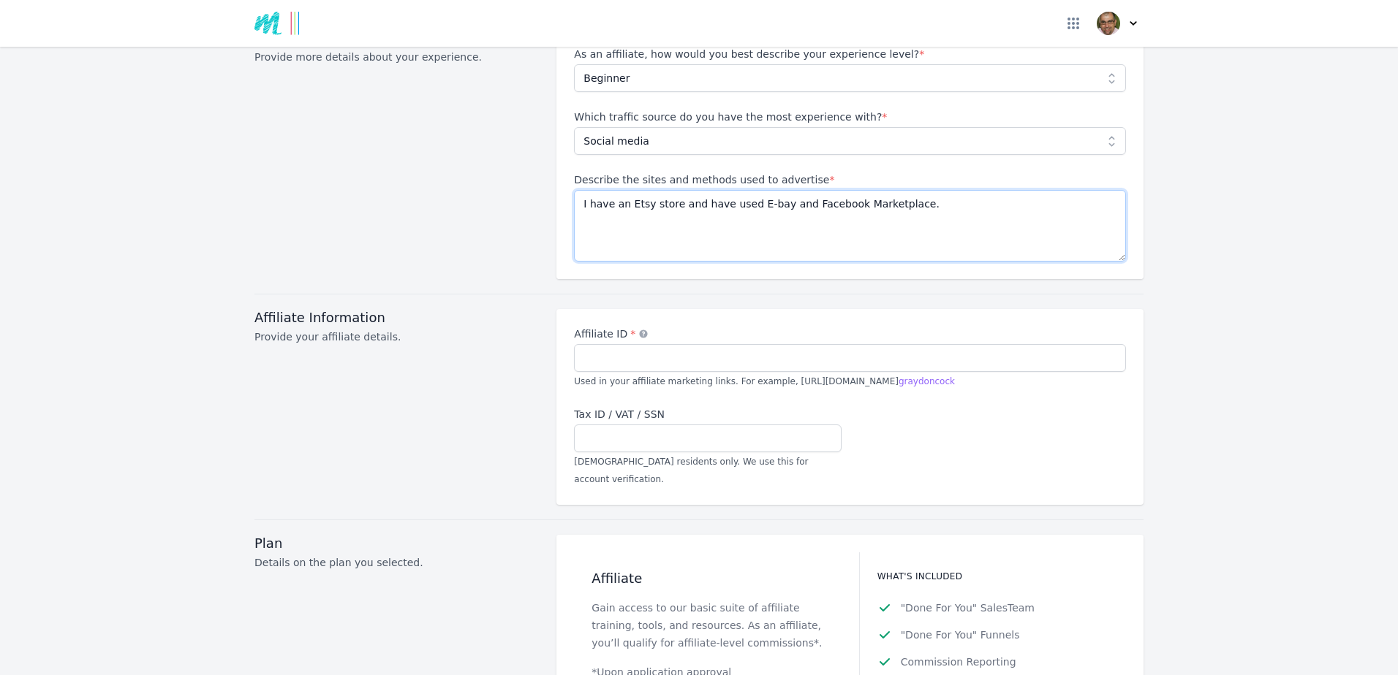
scroll to position [1462, 0]
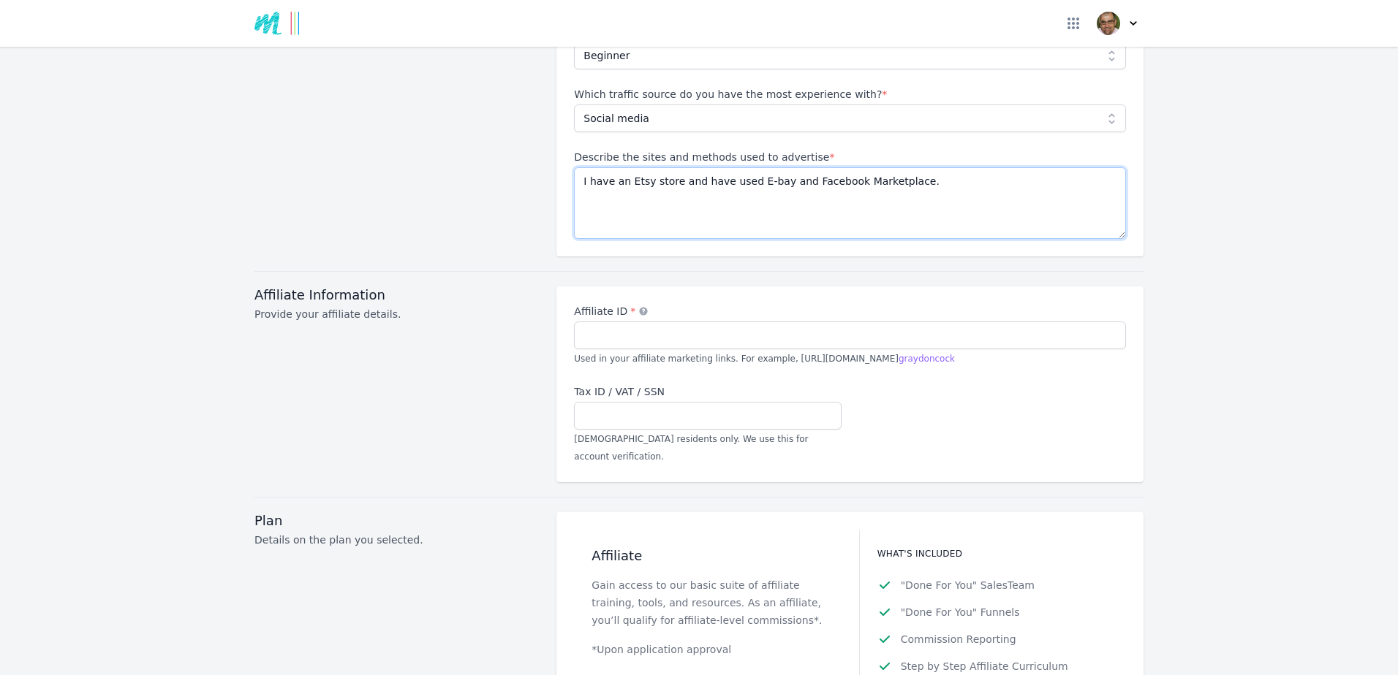
type textarea "I have an Etsy store and have used E-bay and Facebook Marketplace."
click at [608, 322] on input "Affiliate ID * An alternate term for your account nickname" at bounding box center [850, 336] width 552 height 28
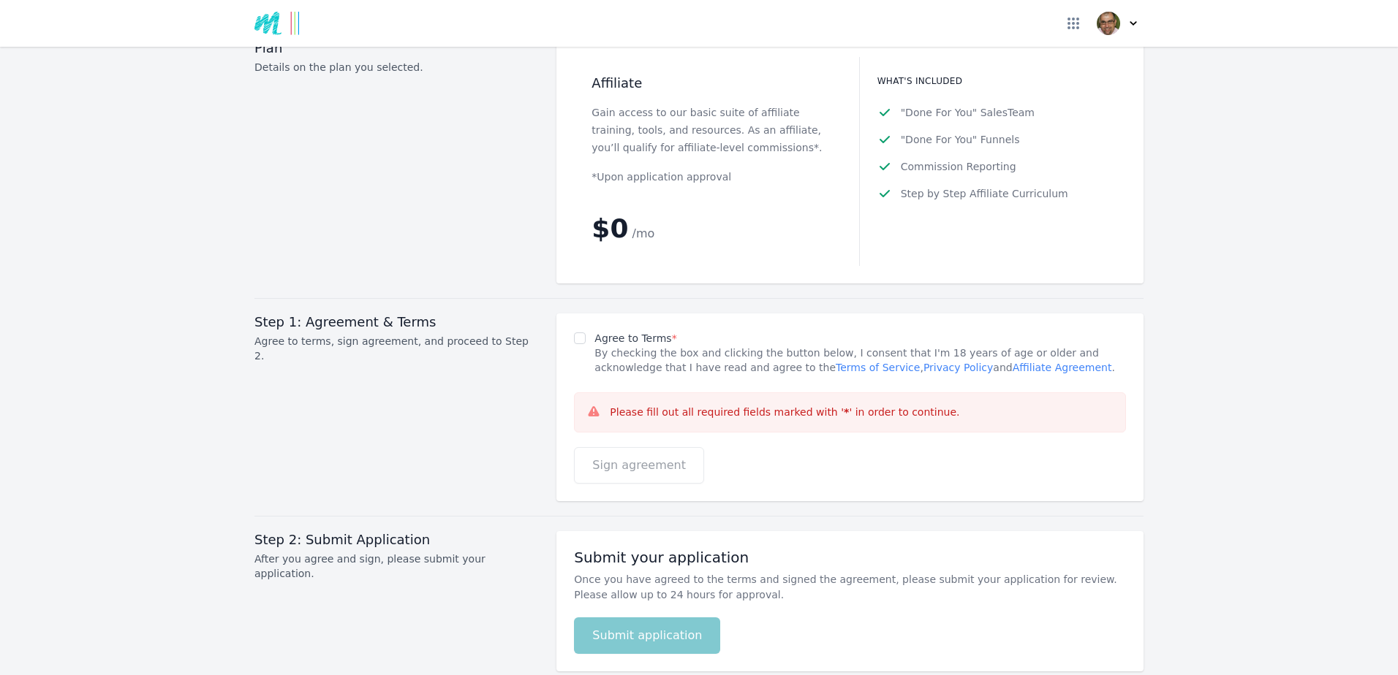
scroll to position [1974, 0]
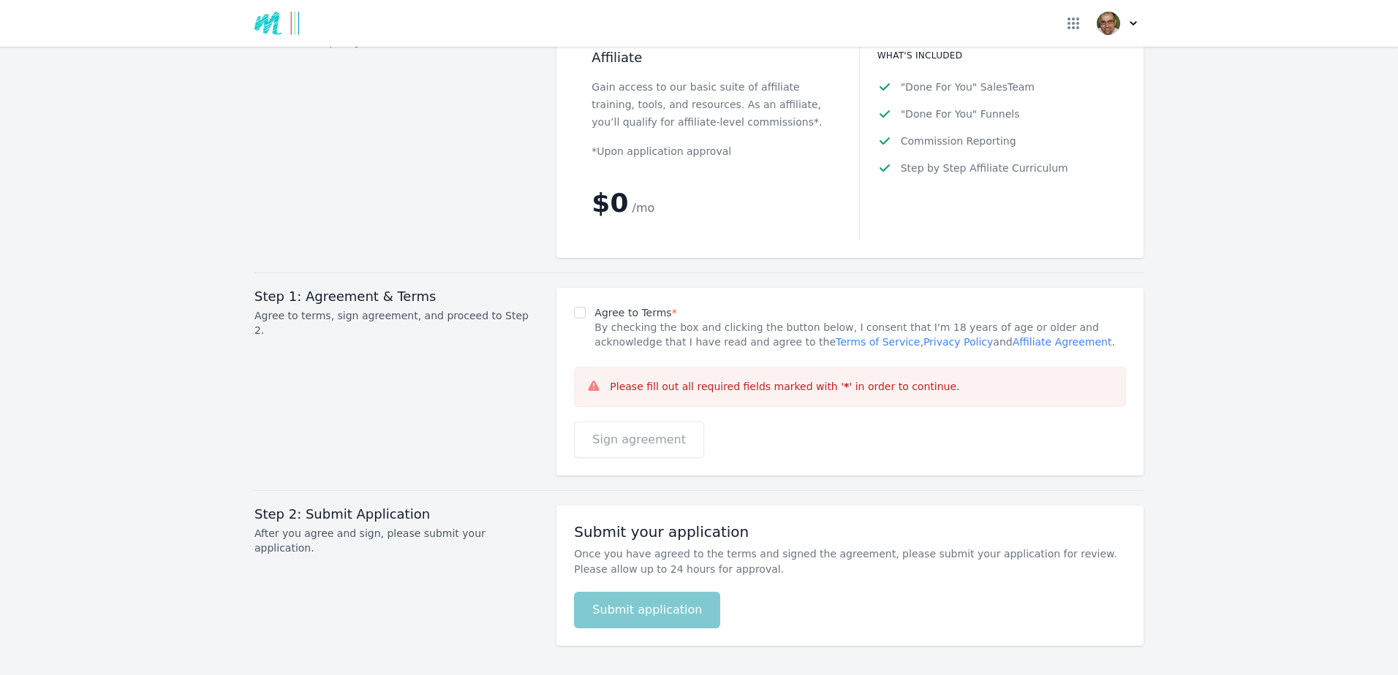
type input "Improvement-Partner"
click at [575, 307] on input "Agree to Terms *" at bounding box center [580, 313] width 12 height 12
checkbox input "true"
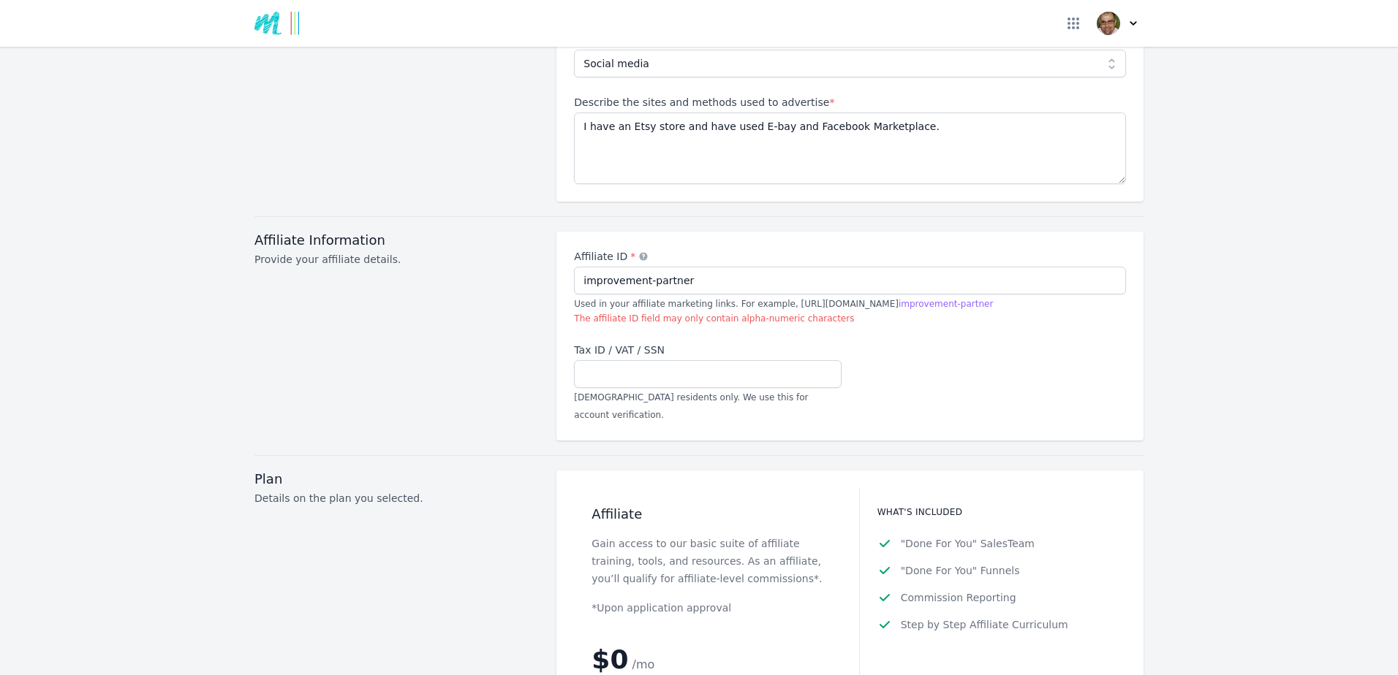
scroll to position [1472, 0]
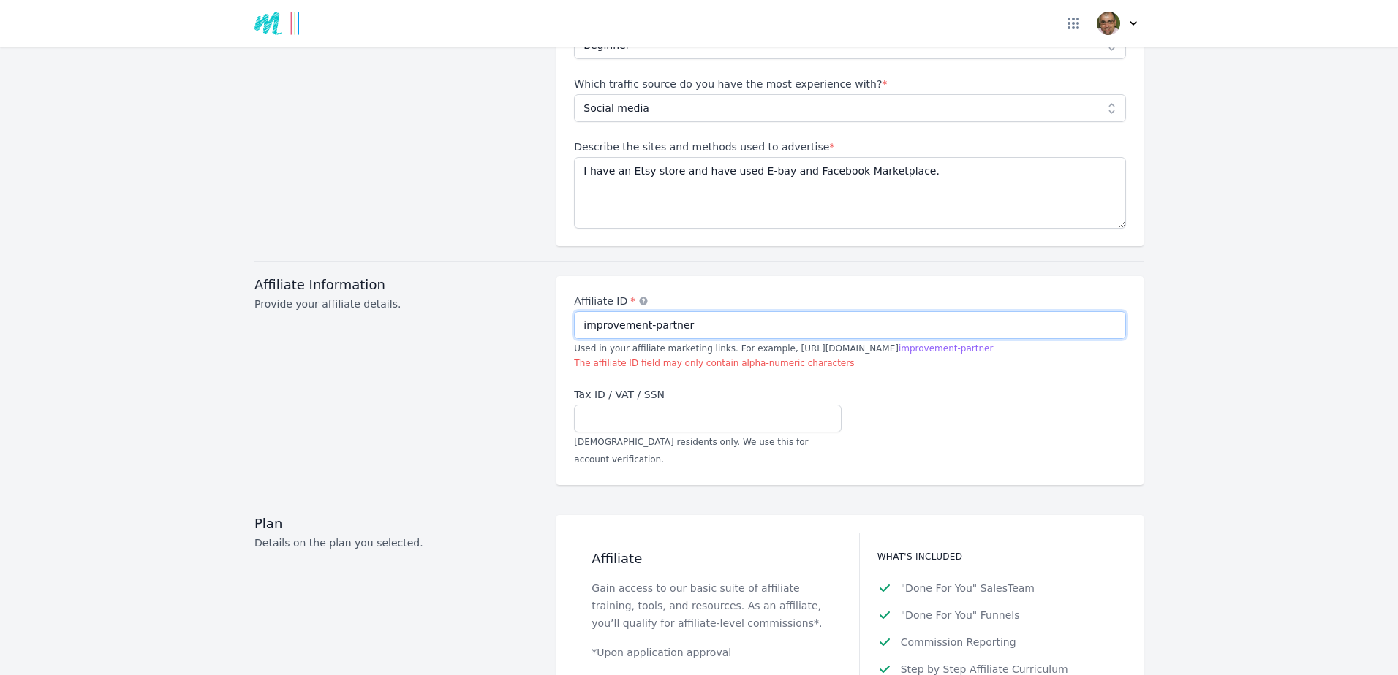
click at [642, 311] on input "improvement-partner" at bounding box center [850, 325] width 552 height 28
click at [578, 311] on input "improvement partner" at bounding box center [850, 325] width 552 height 28
click at [645, 311] on input "Improvement partner" at bounding box center [850, 325] width 552 height 28
drag, startPoint x: 681, startPoint y: 304, endPoint x: 409, endPoint y: 310, distance: 272.0
click at [409, 310] on div "Affiliate Information Provide your affiliate details. Affiliate ID * An alterna…" at bounding box center [698, 380] width 889 height 209
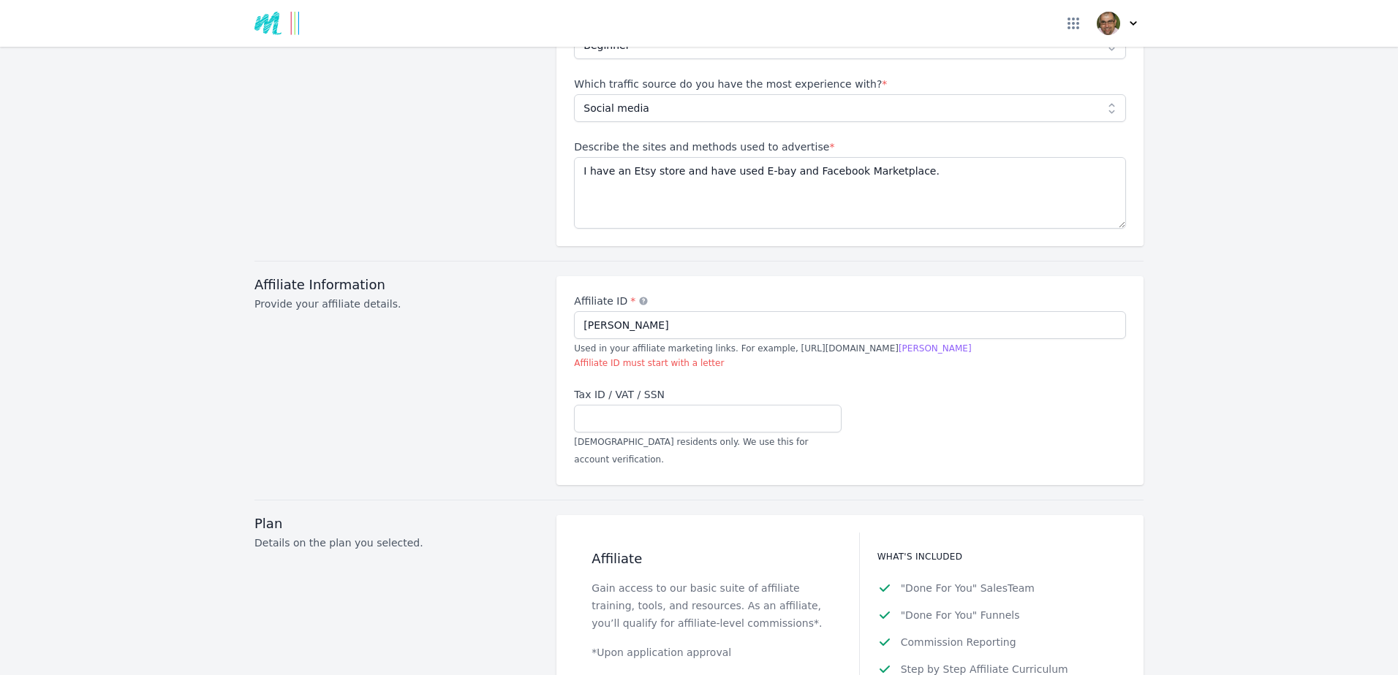
click at [451, 406] on div "Affiliate Information Provide your affiliate details." at bounding box center [396, 380] width 284 height 209
type input "[PERSON_NAME]"
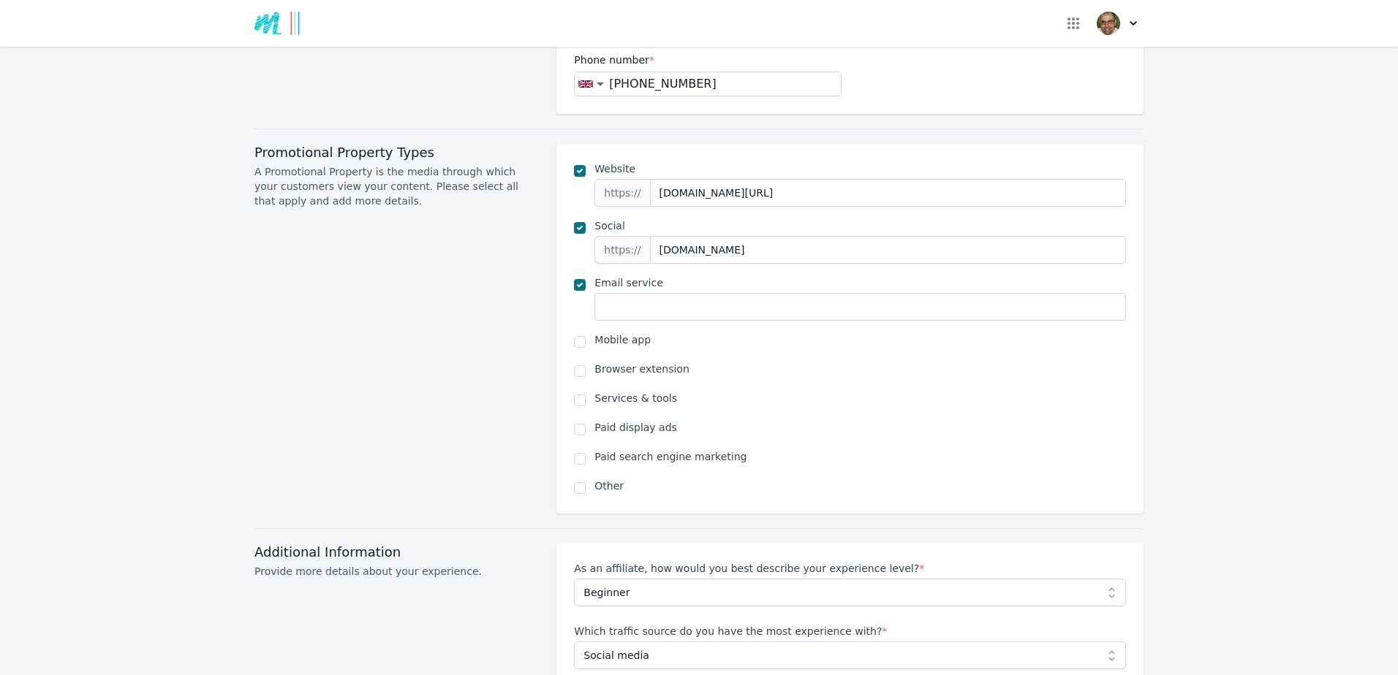
scroll to position [950, 0]
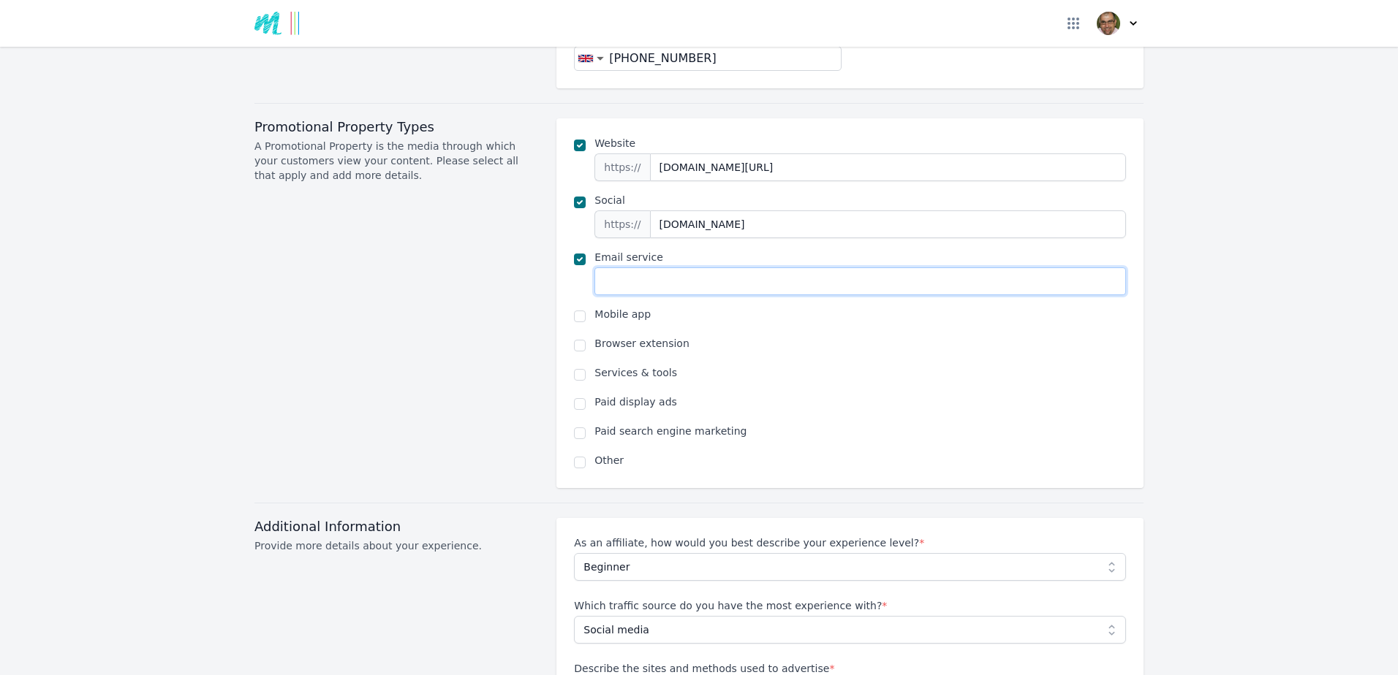
click at [664, 268] on input "text" at bounding box center [859, 282] width 531 height 28
type input "[PERSON_NAME][EMAIL_ADDRESS][DOMAIN_NAME]"
click at [790, 366] on label "Services & tools" at bounding box center [859, 373] width 531 height 15
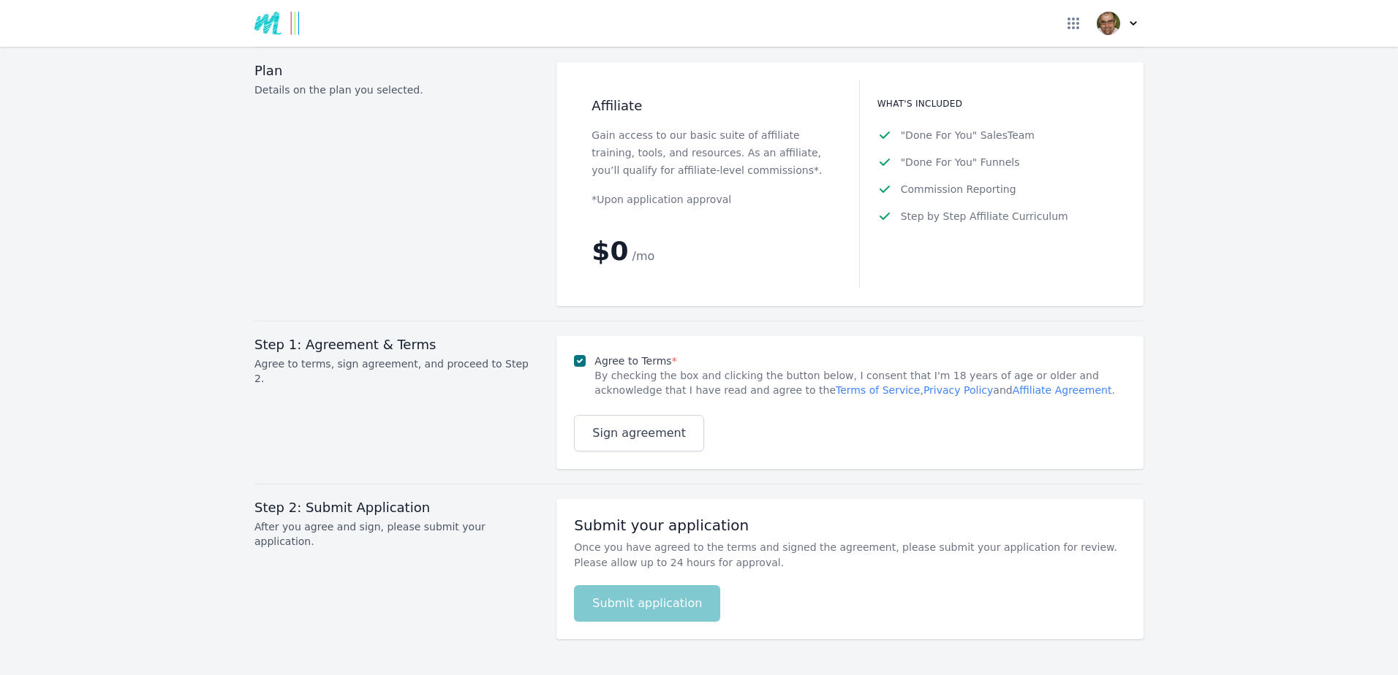
scroll to position [1916, 0]
click at [617, 421] on span "Sign agreement" at bounding box center [639, 430] width 94 height 18
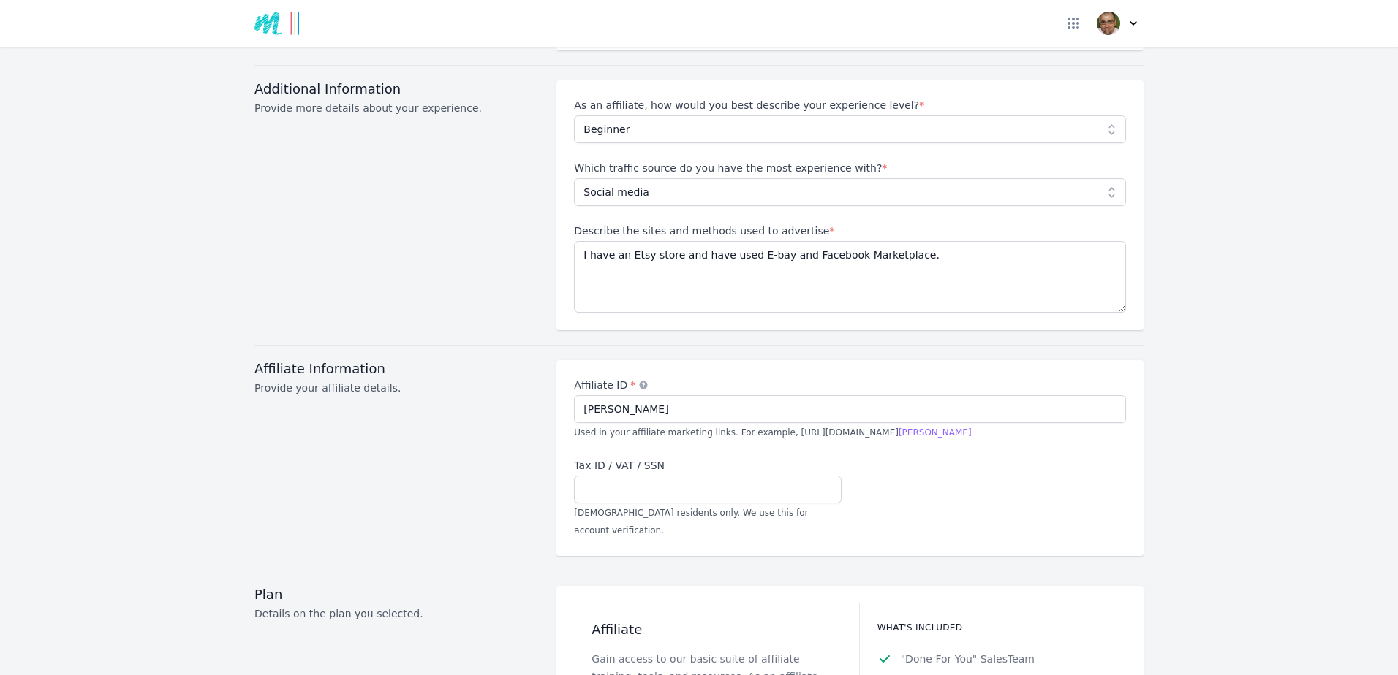
scroll to position [1389, 0]
